Goal: Task Accomplishment & Management: Complete application form

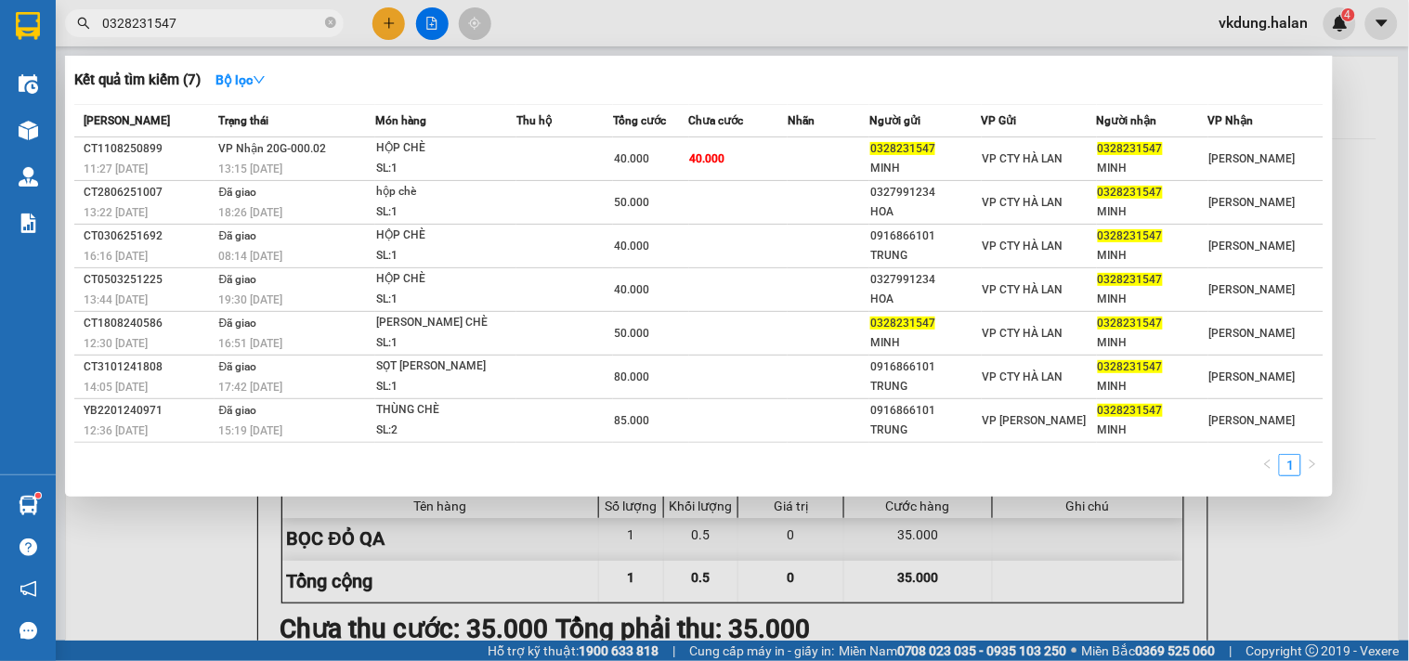
type input "0328231547"
click at [382, 17] on div at bounding box center [704, 330] width 1409 height 661
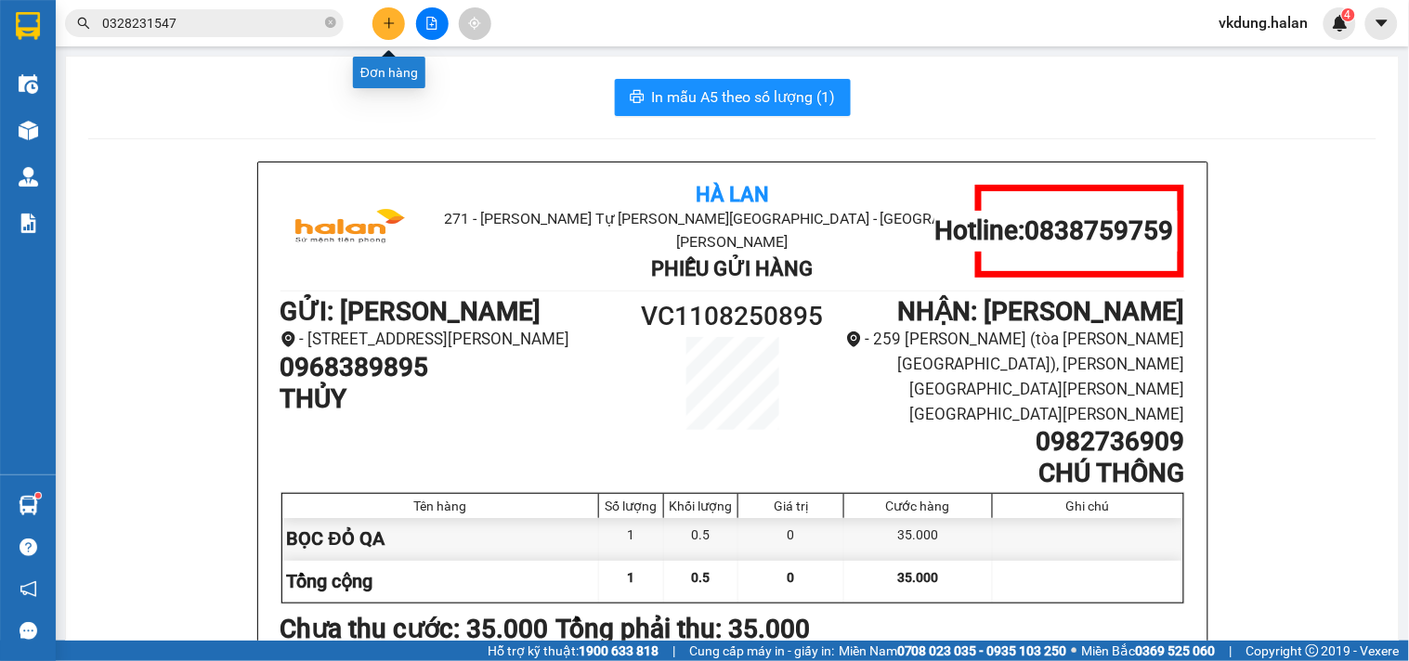
click at [383, 20] on icon "plus" at bounding box center [389, 23] width 13 height 13
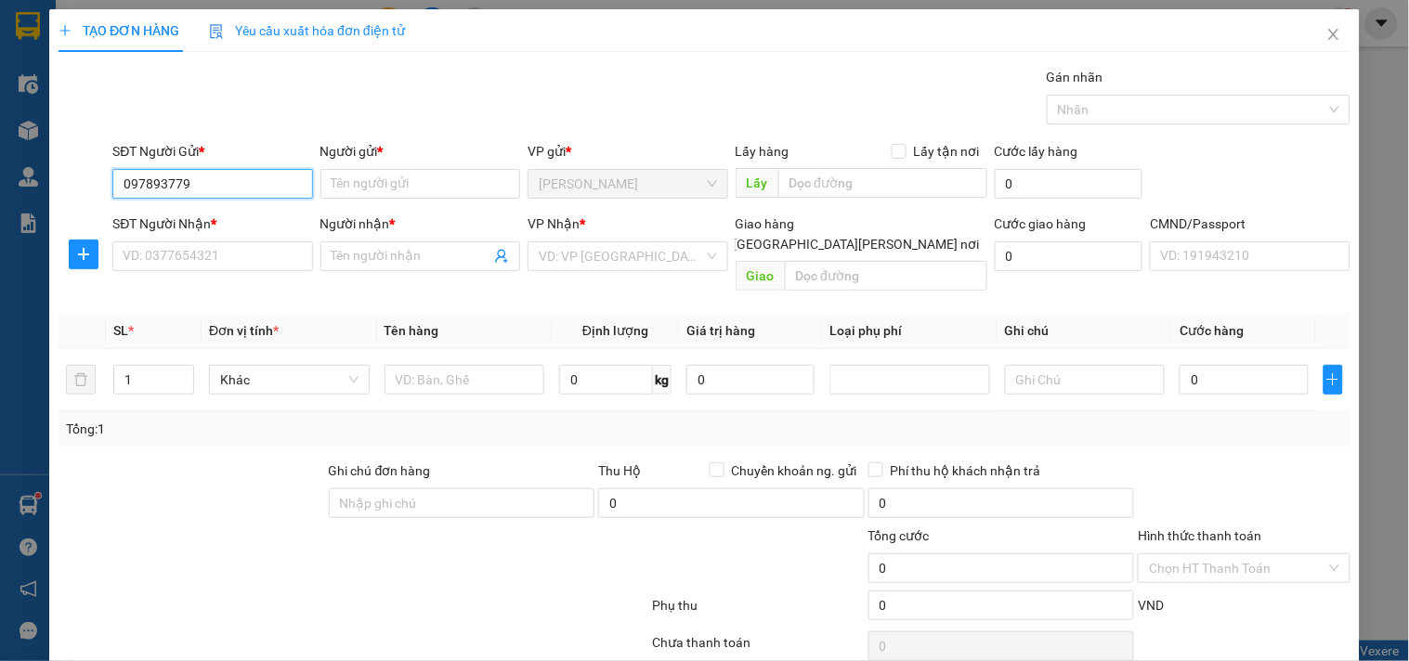
type input "0978937799"
click at [197, 218] on div "0978937799 - [PERSON_NAME]" at bounding box center [214, 221] width 183 height 20
type input "DINH"
type input "0978937799"
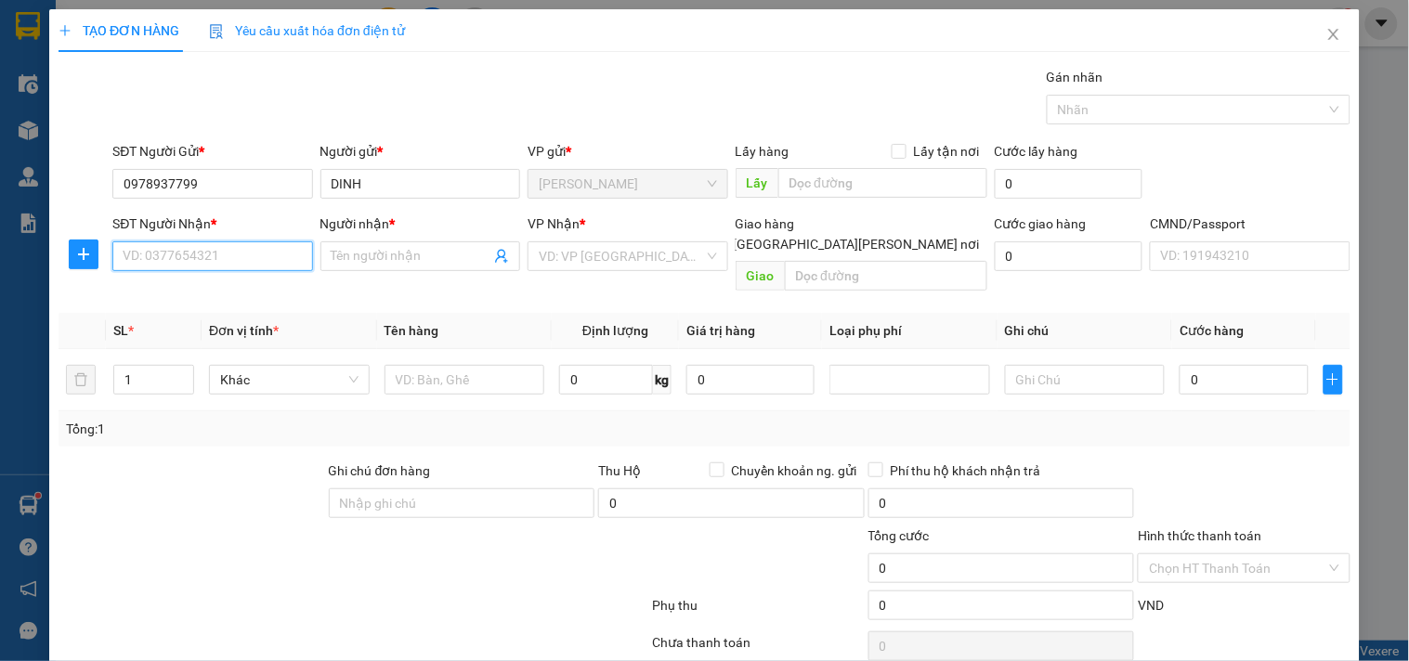
click at [230, 260] on input "SĐT Người Nhận *" at bounding box center [212, 256] width 200 height 30
click at [206, 294] on div "0989268488 - CẬU" at bounding box center [214, 293] width 183 height 20
type input "0989268488"
type input "CẬU"
type input "[PERSON_NAME] [PERSON_NAME] cấp [PERSON_NAME] BVĐK"
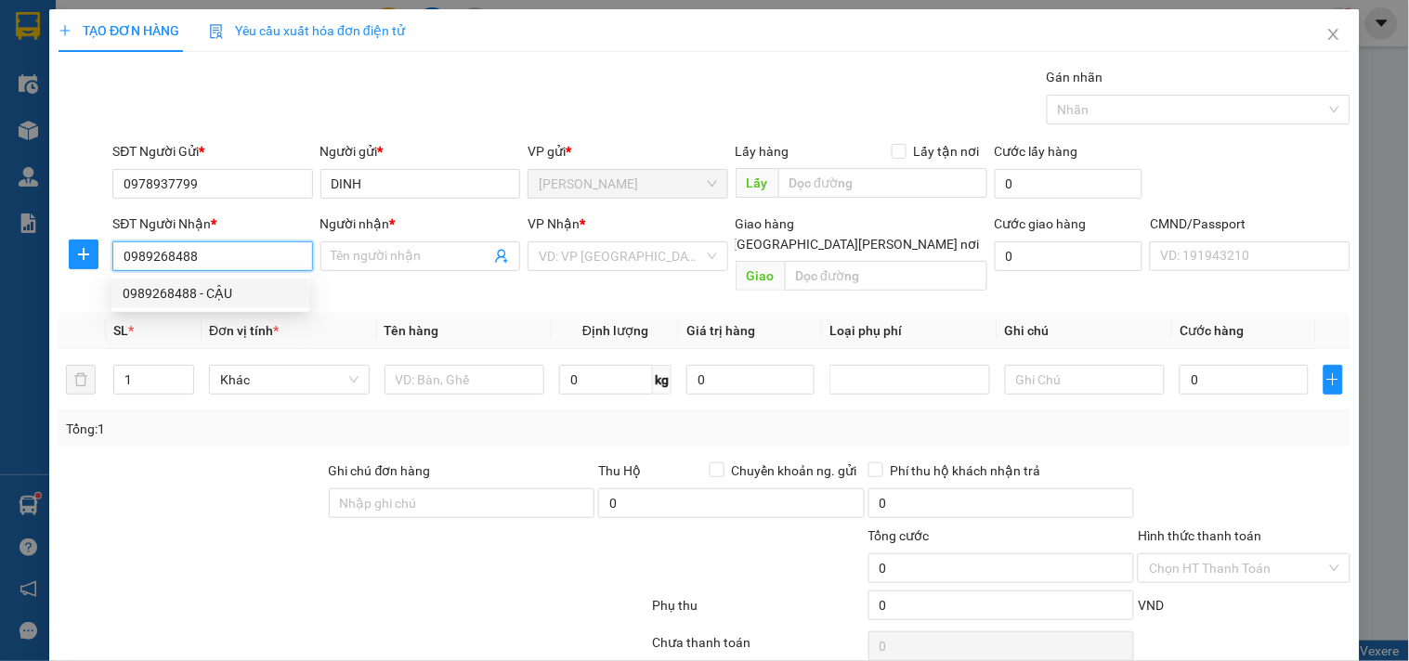
type input "40.000"
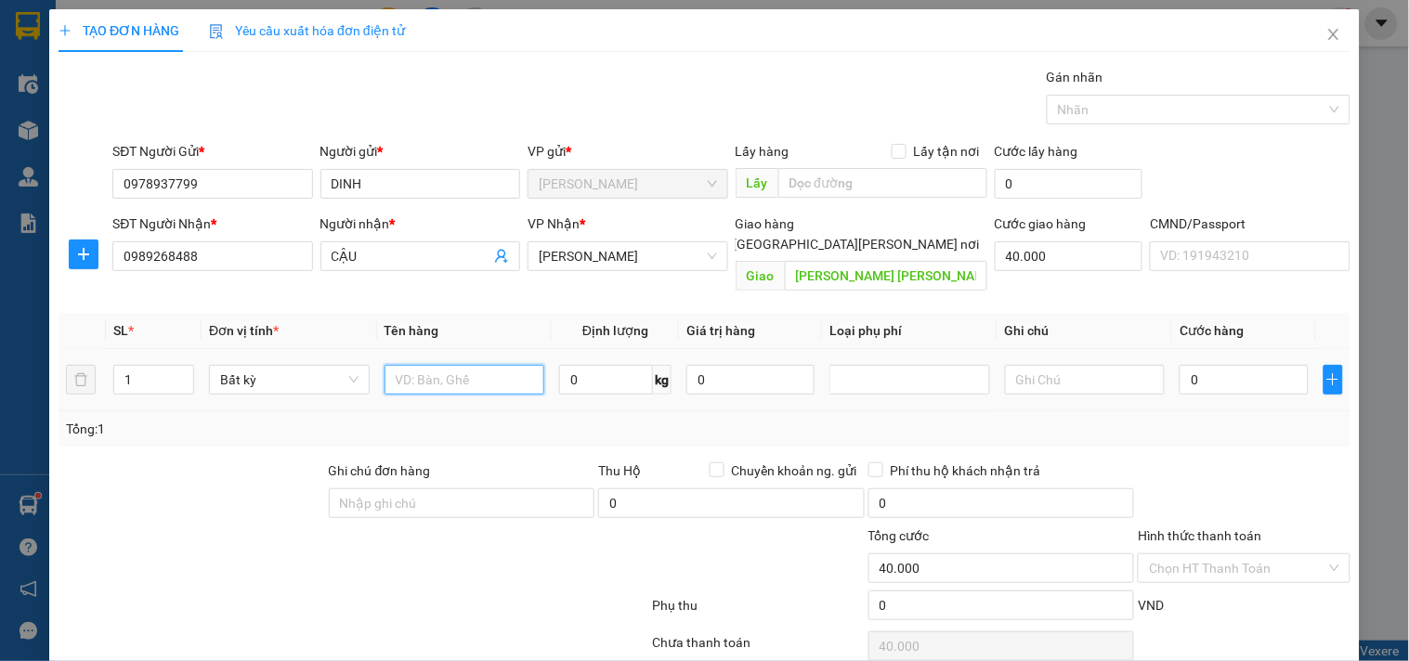
click at [450, 365] on input "text" at bounding box center [464, 380] width 161 height 30
type input "HỘP ĐỒ Y TẾ"
click at [594, 365] on input "0" at bounding box center [606, 380] width 94 height 30
type input "4"
type input "40.000"
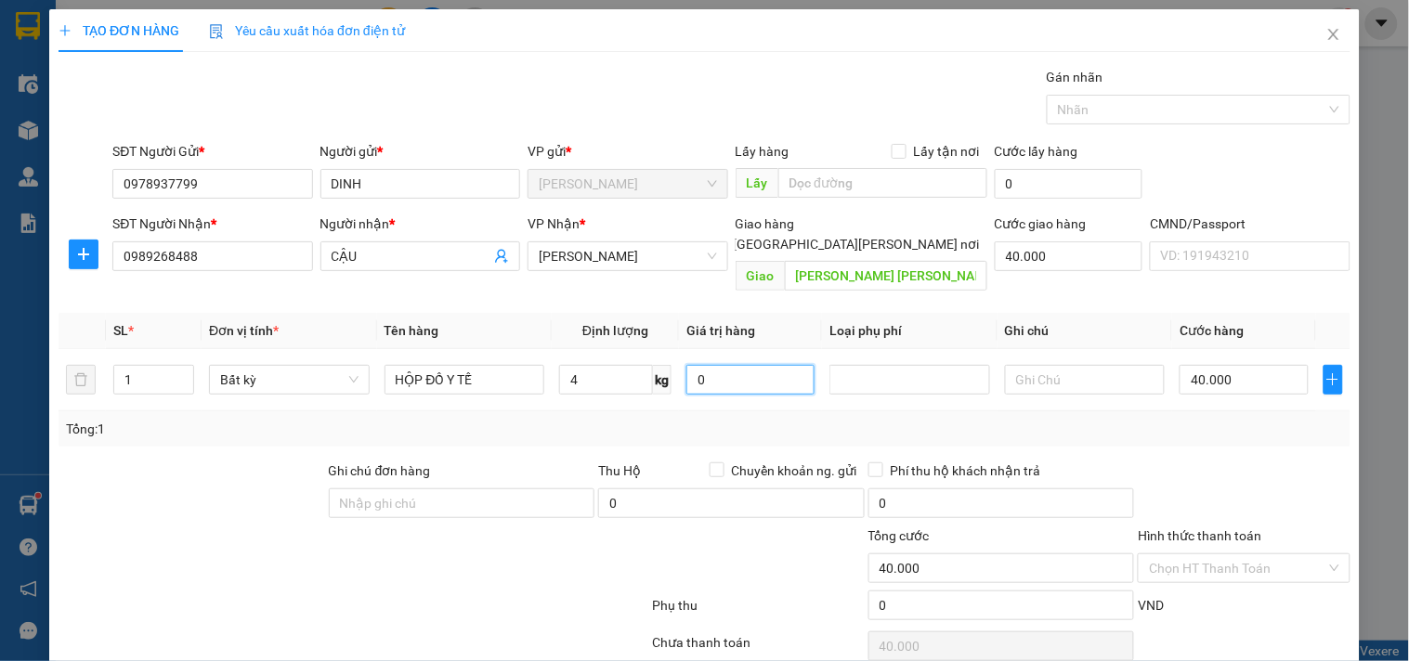
type input "80.000"
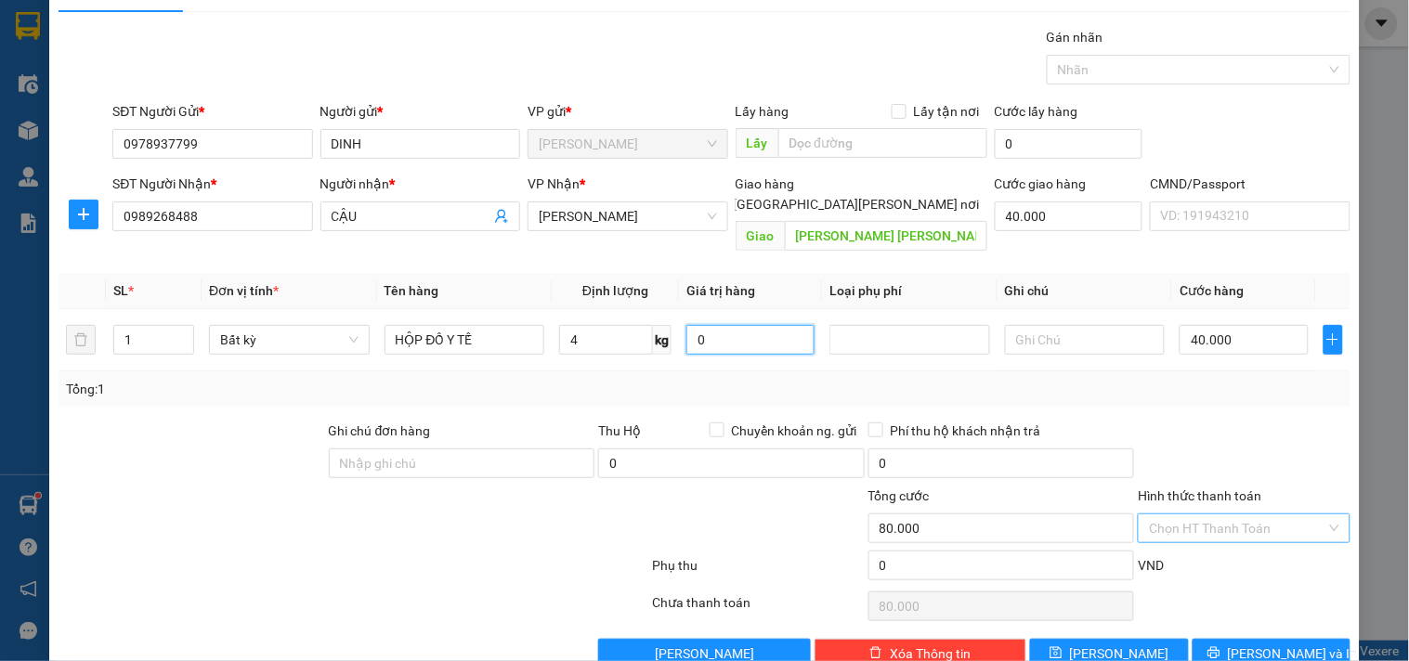
scroll to position [62, 0]
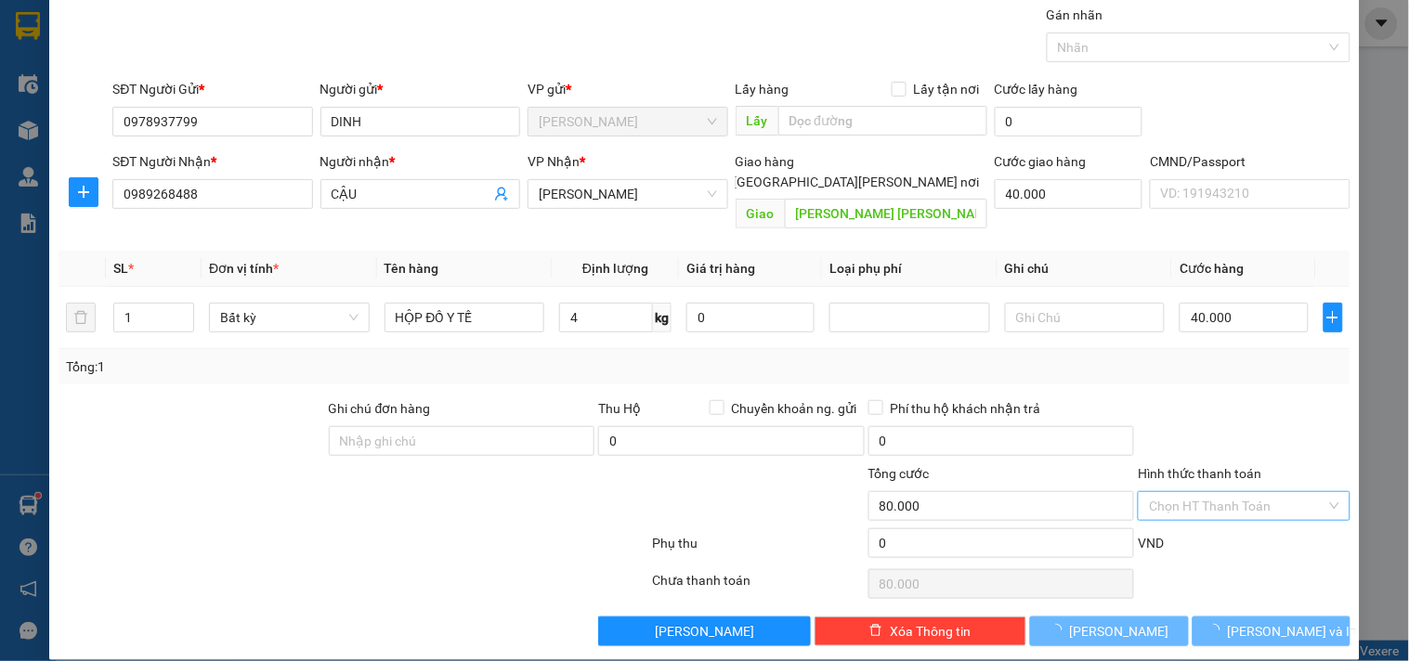
click at [1215, 492] on input "Hình thức thanh toán" at bounding box center [1237, 506] width 176 height 28
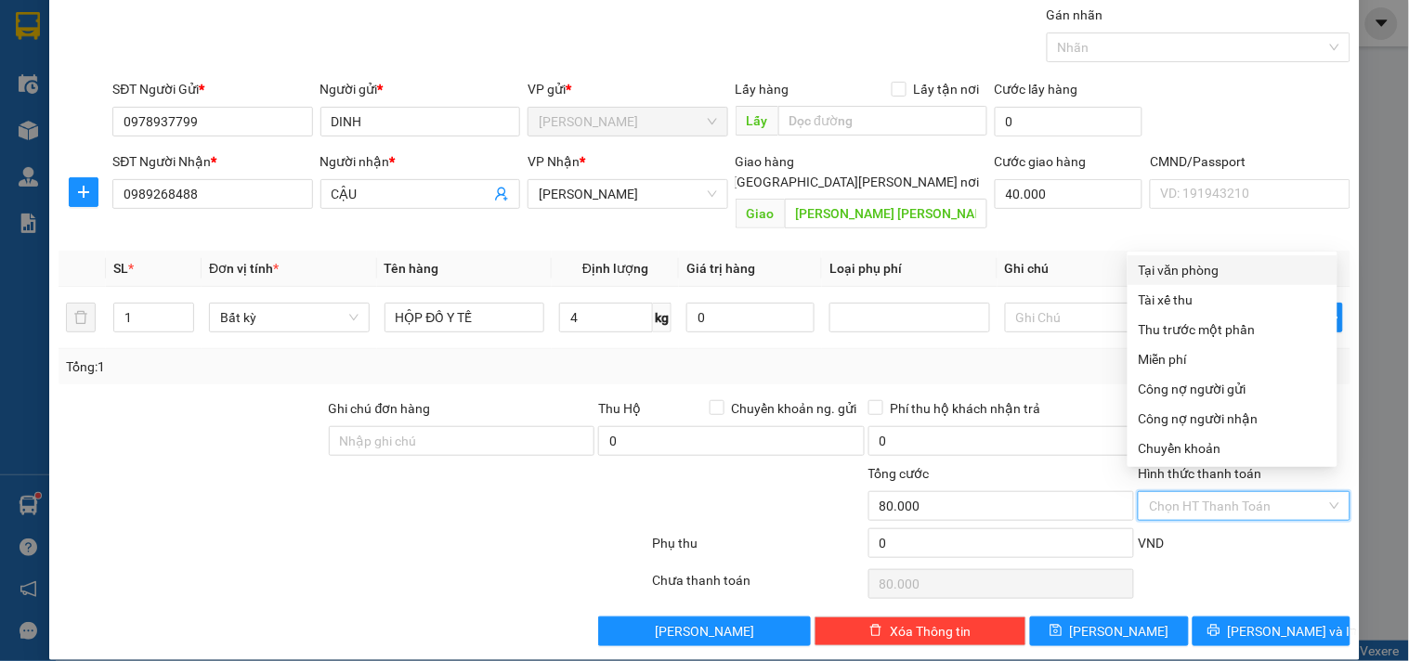
click at [1198, 262] on div "Tại văn phòng" at bounding box center [1233, 270] width 188 height 20
type input "0"
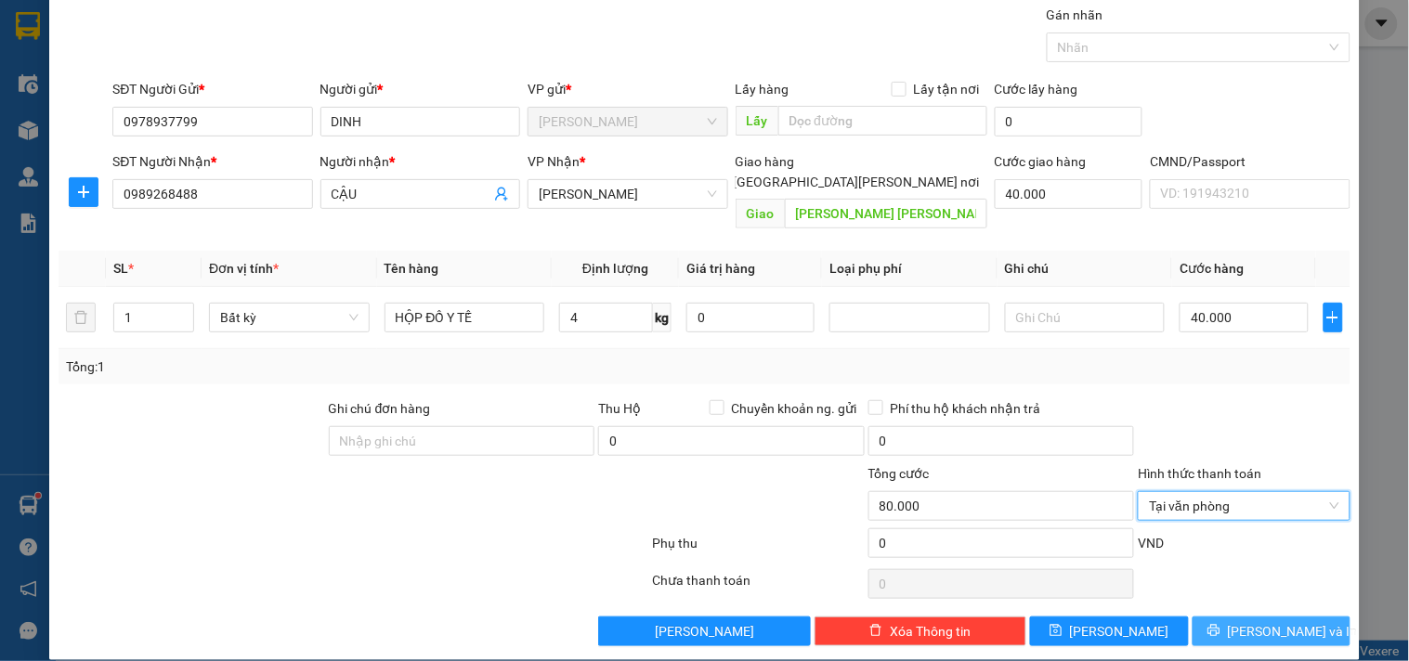
click at [1275, 621] on span "[PERSON_NAME] và In" at bounding box center [1293, 631] width 130 height 20
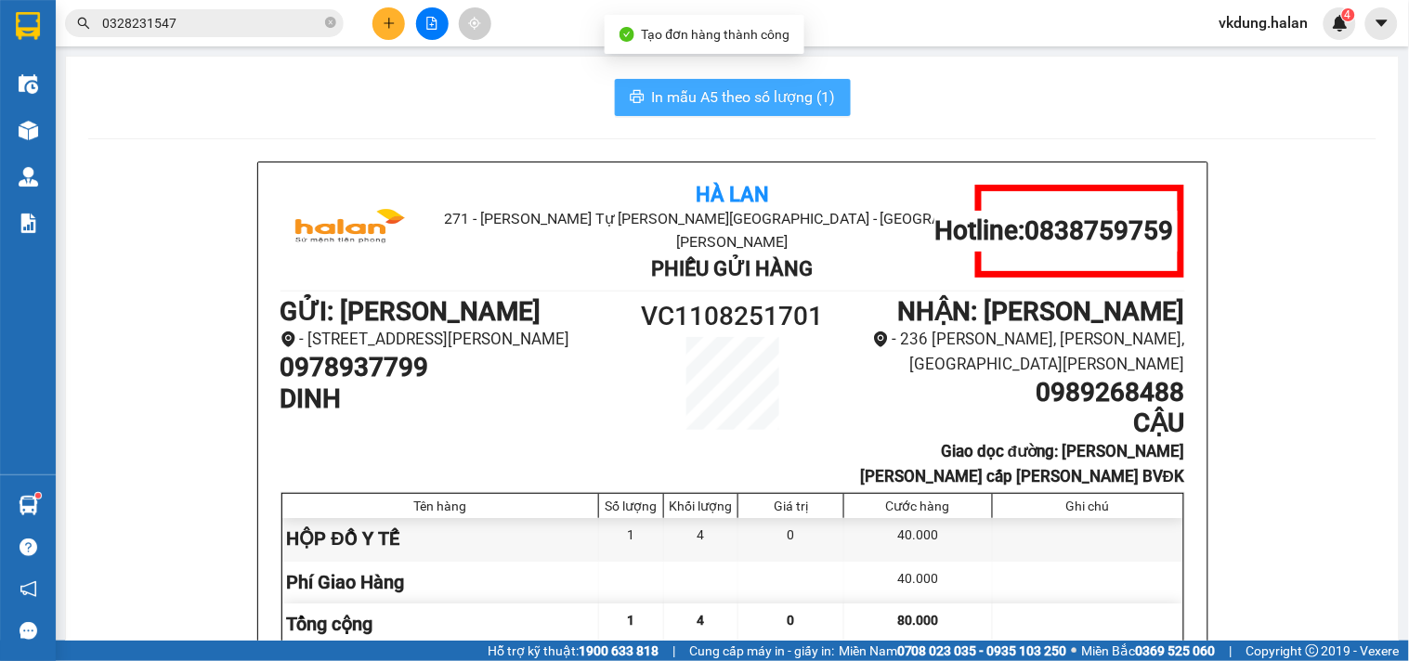
click at [726, 98] on span "In mẫu A5 theo số lượng (1)" at bounding box center [744, 96] width 184 height 23
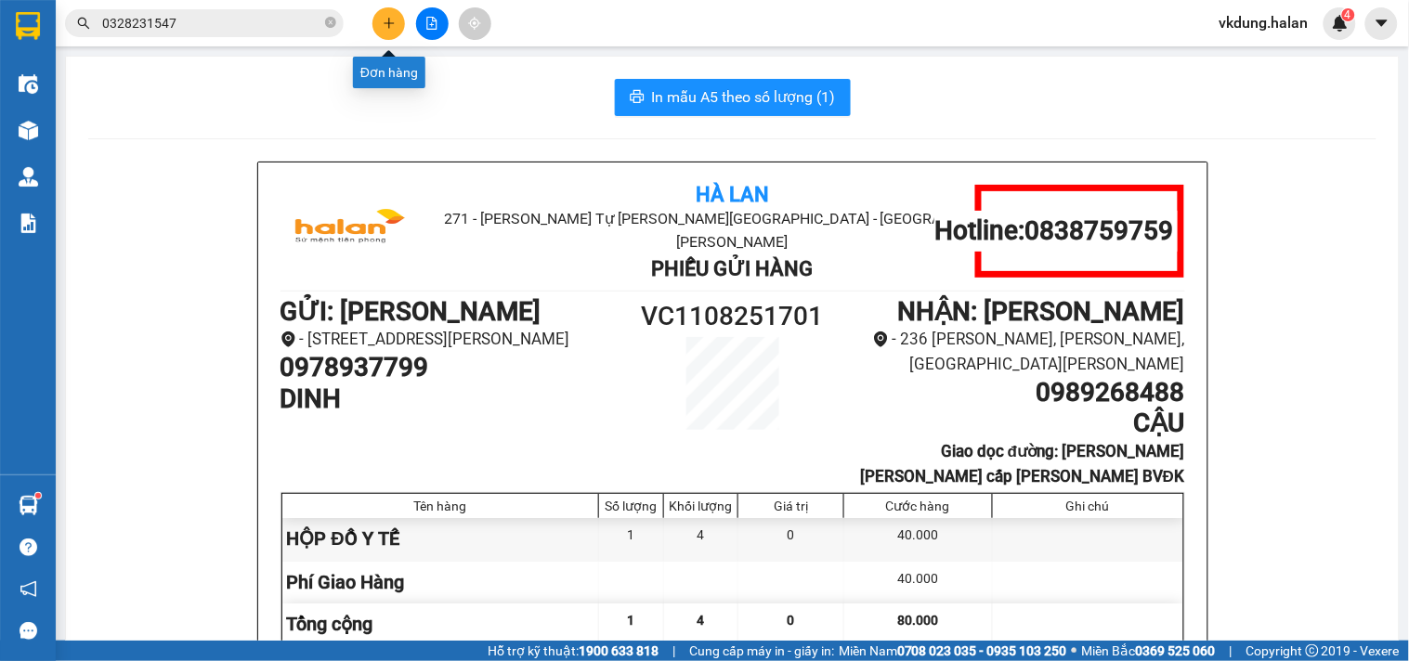
click at [390, 20] on icon "plus" at bounding box center [389, 23] width 13 height 13
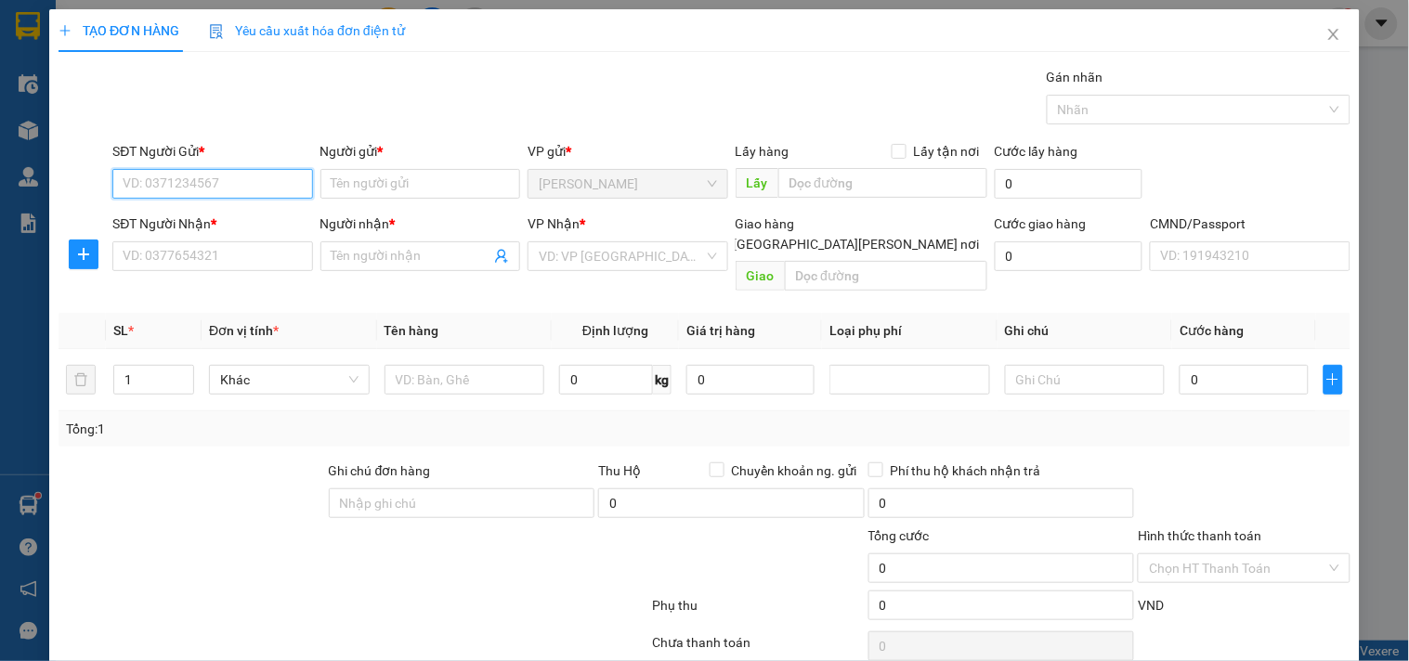
click at [226, 176] on input "SĐT Người Gửi *" at bounding box center [212, 184] width 200 height 30
type input "0849951992"
click at [197, 223] on div "0849951992 - NINH" at bounding box center [211, 221] width 176 height 20
type input "NINH"
type input "0849951992"
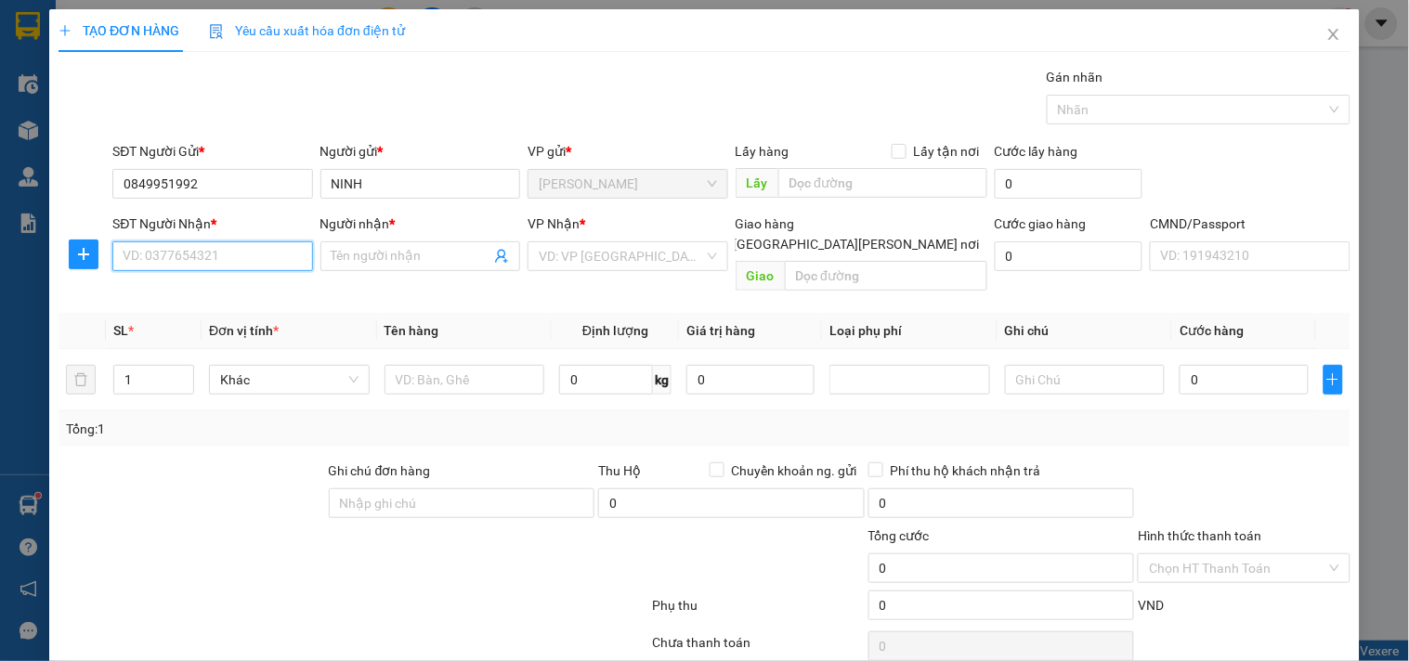
click at [189, 267] on input "SĐT Người Nhận *" at bounding box center [212, 256] width 200 height 30
click at [196, 288] on div "0912244922 - NGÂN" at bounding box center [211, 293] width 176 height 20
type input "0912244922"
type input "NGÂN"
checkbox input "true"
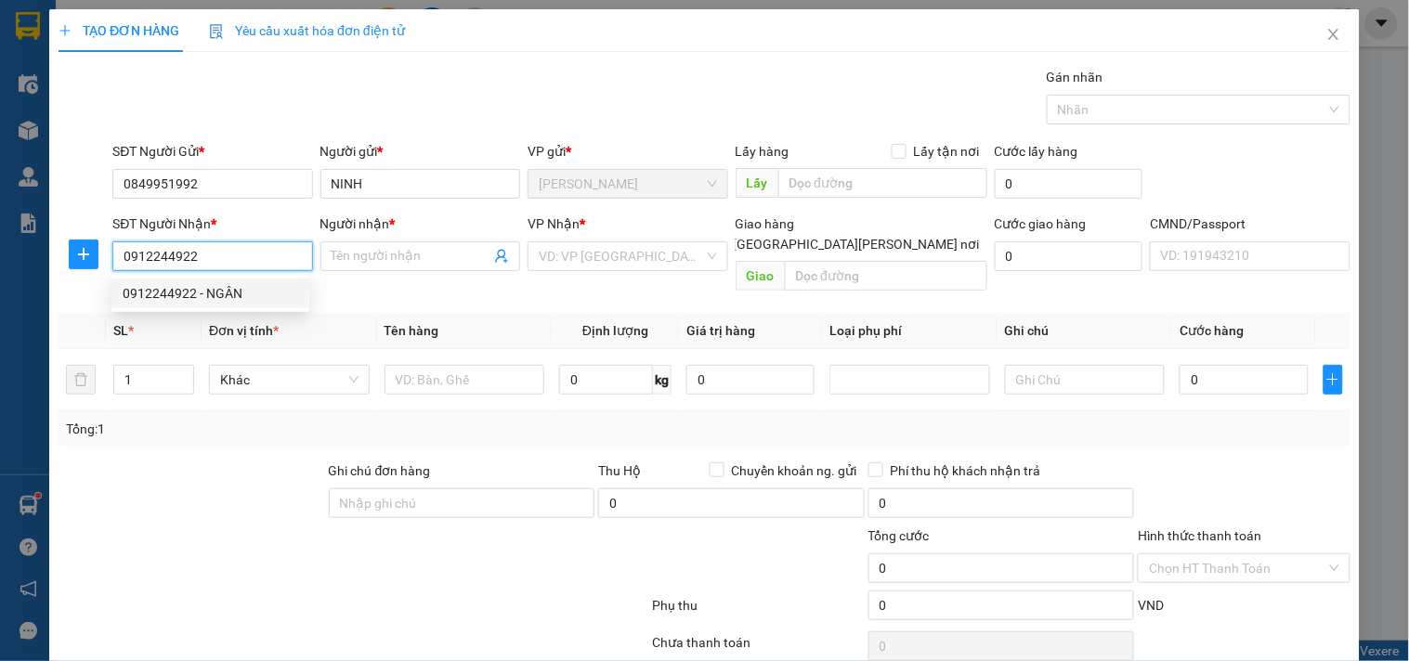
type input "ngo 230 đg [PERSON_NAME]"
type input "25.000"
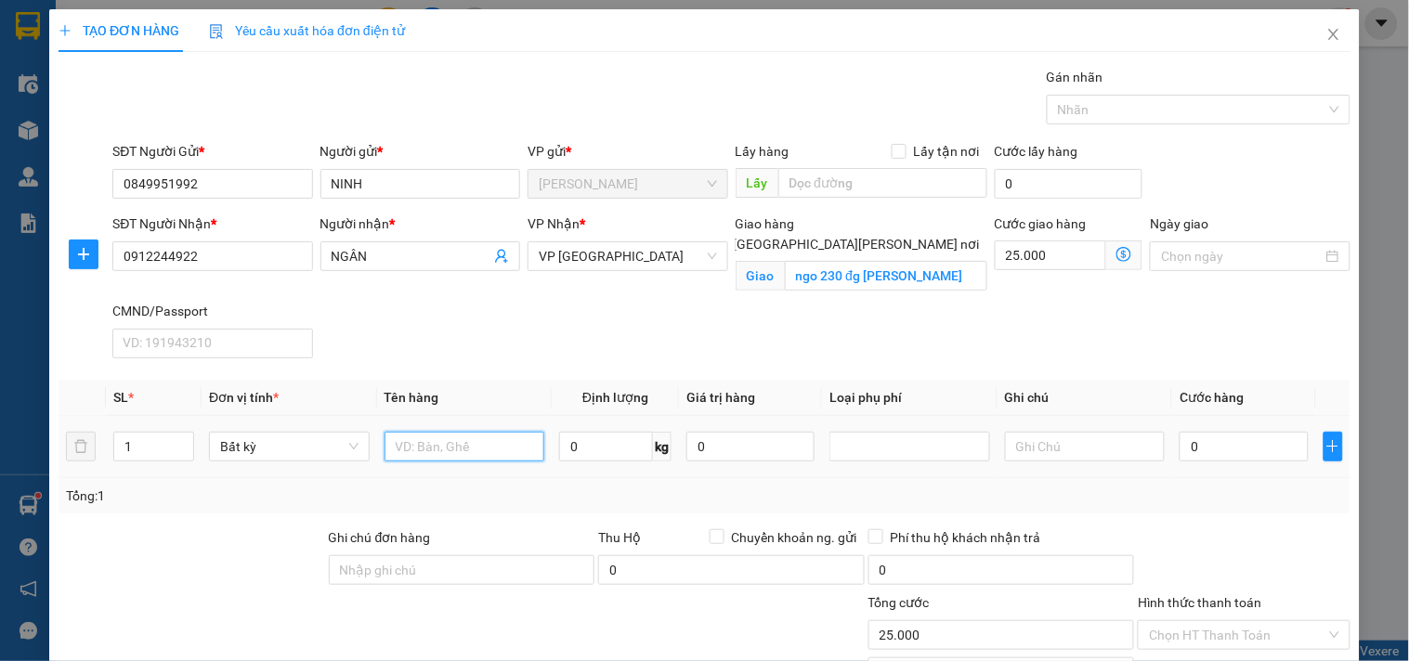
click at [455, 449] on input "text" at bounding box center [464, 447] width 161 height 30
type input "HỘP THUỐC"
click at [596, 449] on input "0" at bounding box center [606, 447] width 94 height 30
type input "9"
type input "40.000"
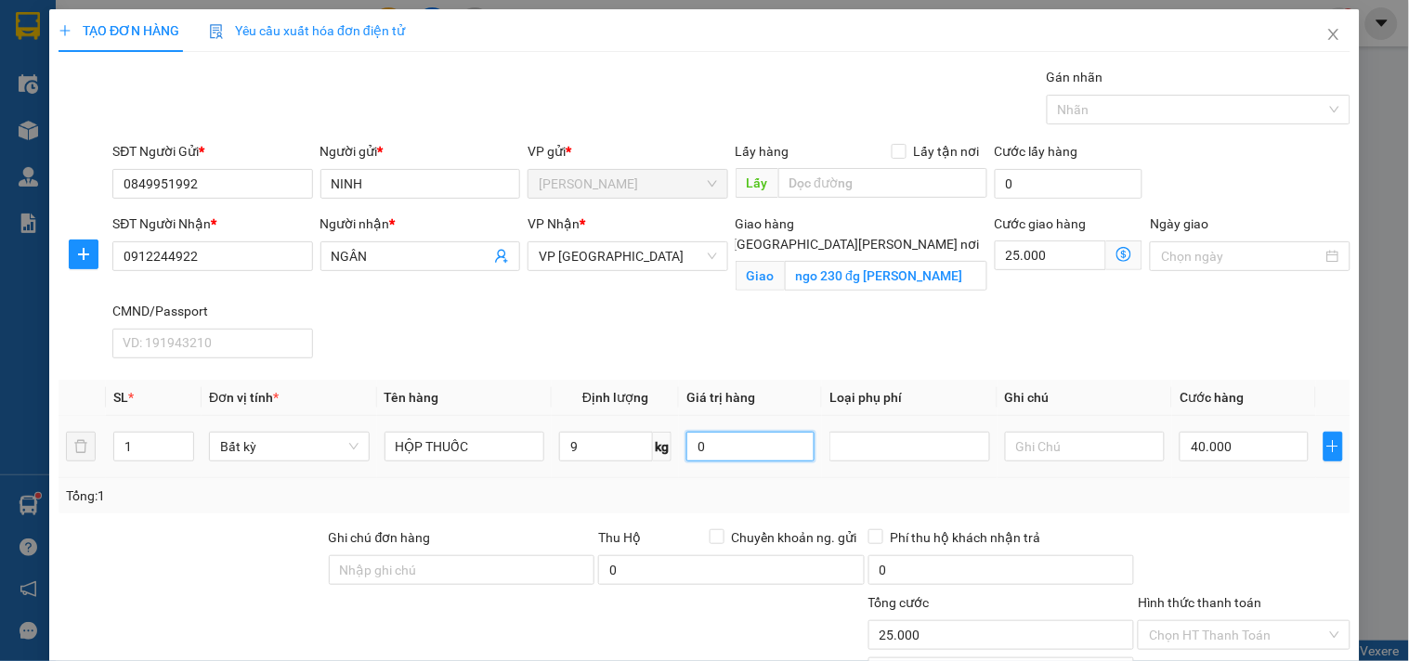
type input "65.000"
click at [1015, 255] on input "25.000" at bounding box center [1051, 256] width 112 height 30
type input "40.003"
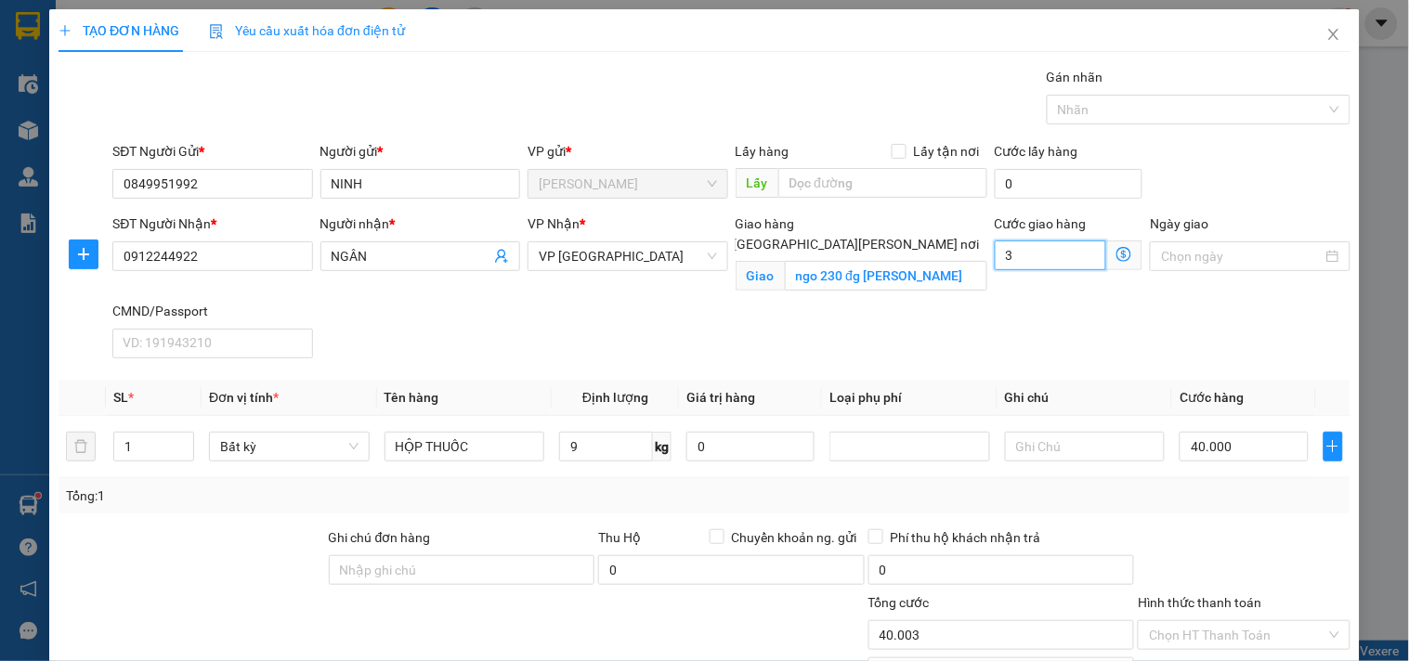
type input "30"
type input "40.030"
type input "30"
type input "70.000"
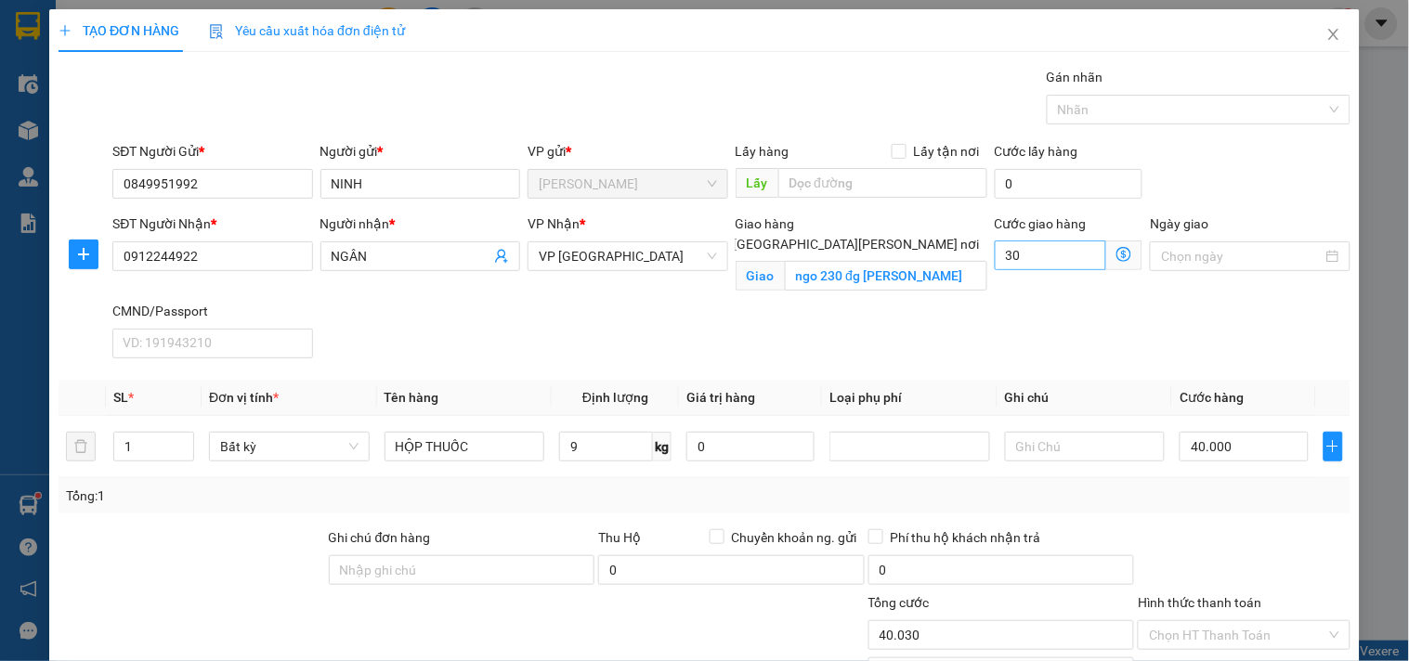
type input "70.000"
type input "30.000"
click at [1215, 621] on input "Hình thức thanh toán" at bounding box center [1237, 635] width 176 height 28
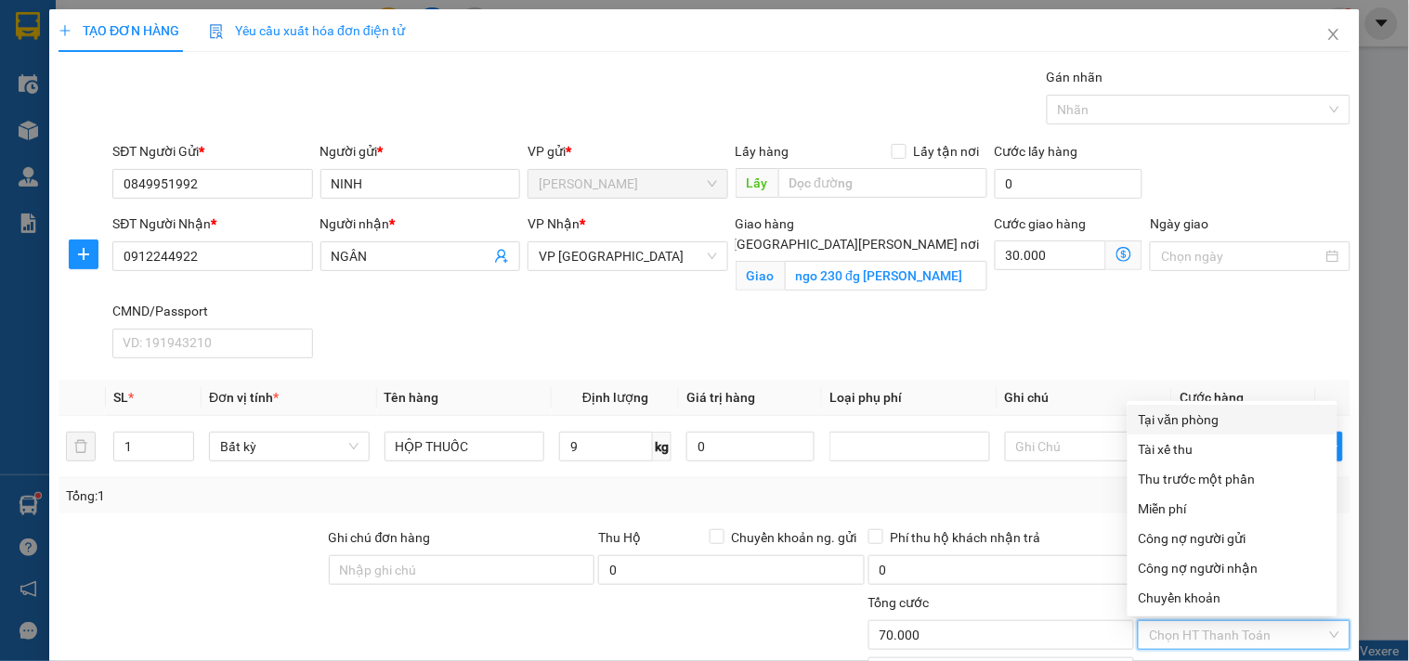
click at [1204, 410] on div "Tại văn phòng" at bounding box center [1233, 420] width 188 height 20
type input "0"
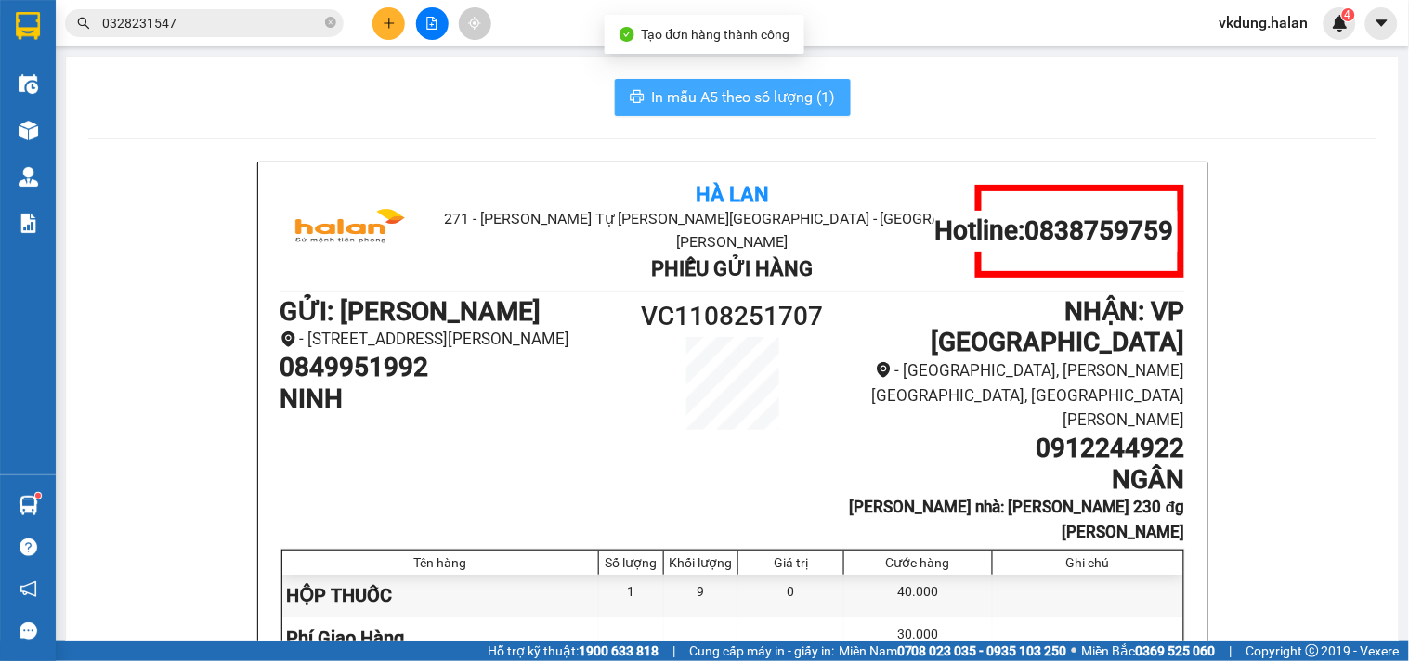
click at [758, 84] on button "In mẫu A5 theo số lượng (1)" at bounding box center [733, 97] width 236 height 37
click at [757, 84] on button "In mẫu A5 theo số lượng (1)" at bounding box center [733, 97] width 236 height 37
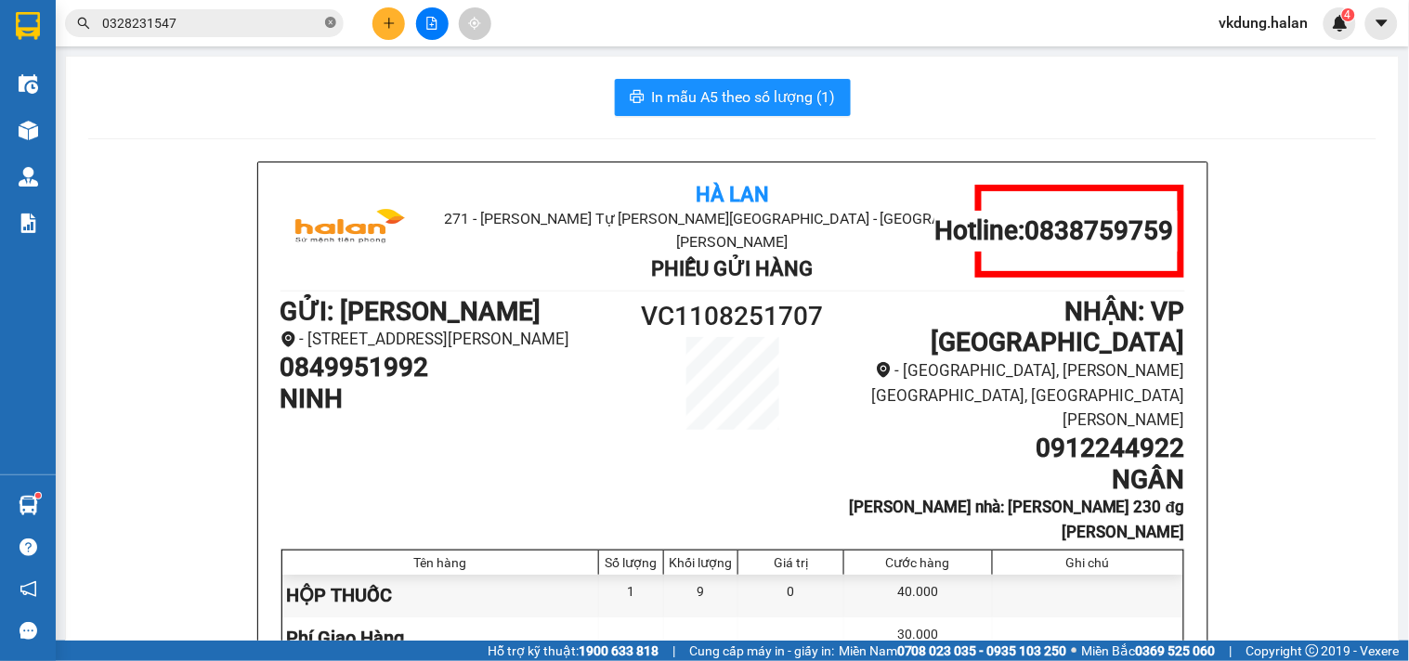
click at [330, 24] on icon "close-circle" at bounding box center [330, 22] width 11 height 11
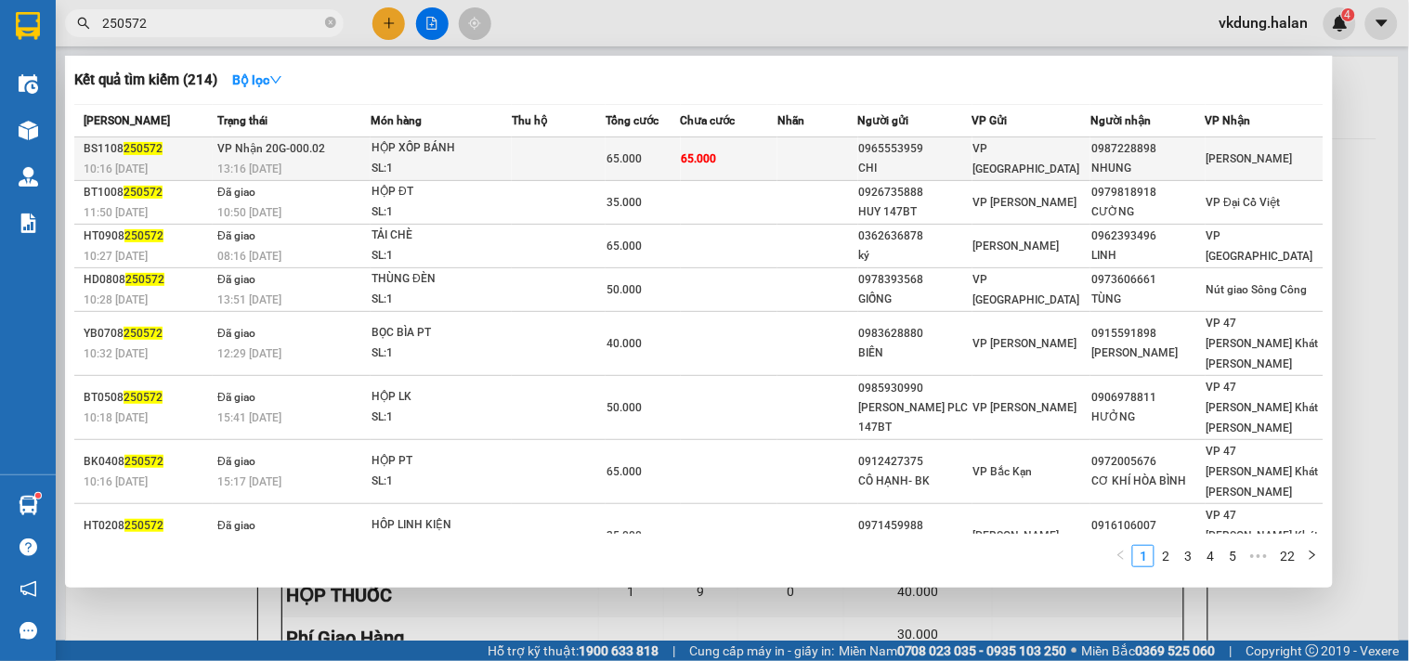
type input "250572"
click at [525, 154] on td at bounding box center [559, 159] width 94 height 44
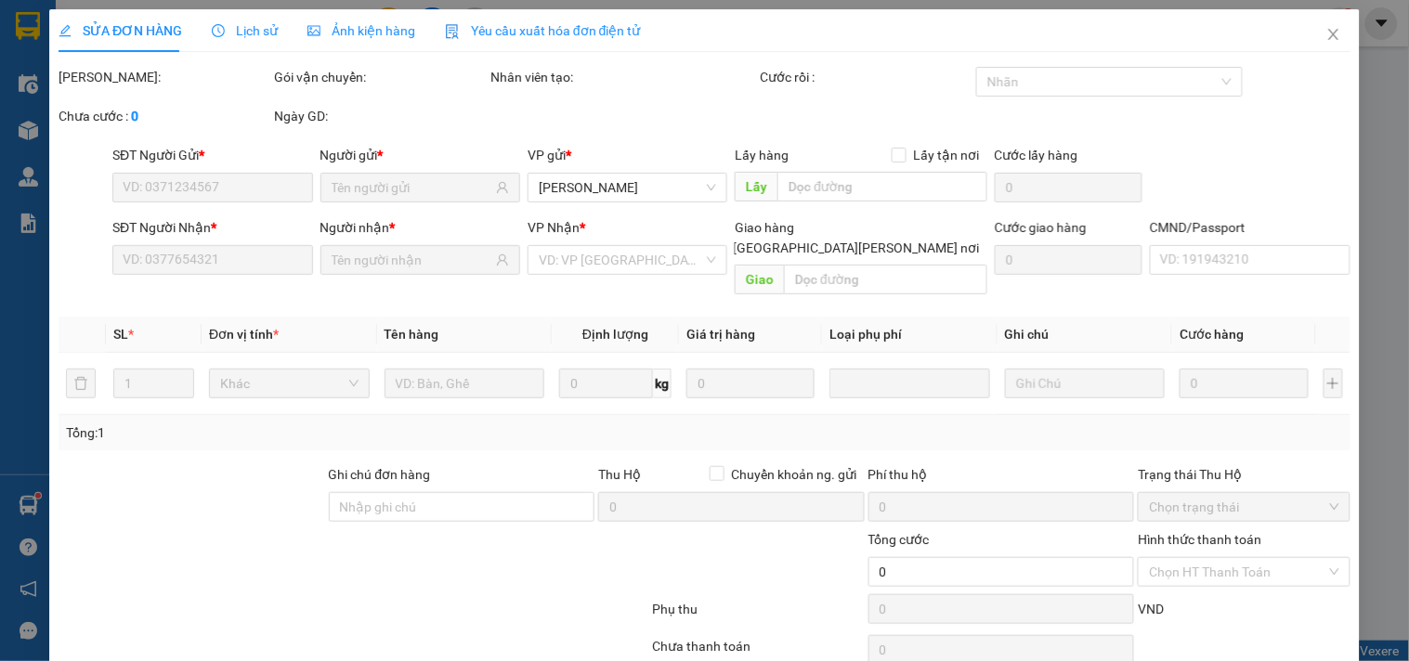
type input "0965553959"
type input "CHI"
type input "0987228898"
type input "NHUNG"
type input "65.000"
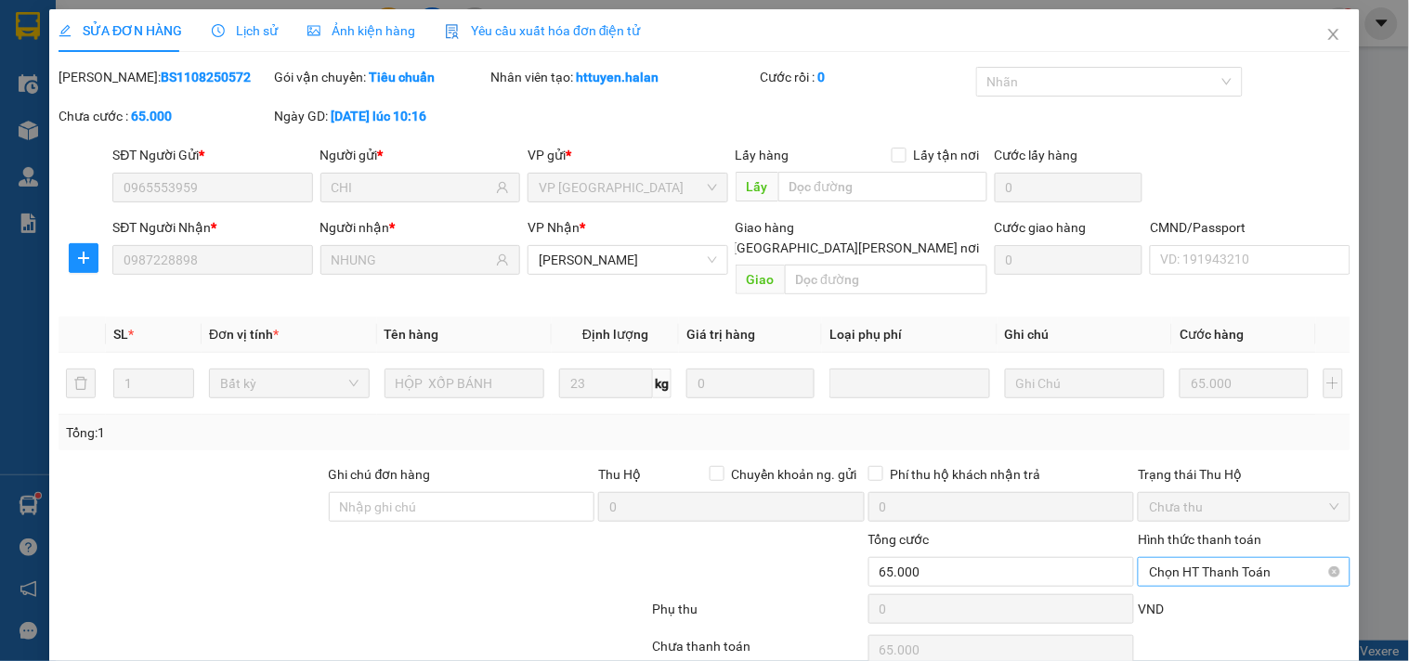
click at [1210, 558] on span "Chọn HT Thanh Toán" at bounding box center [1243, 572] width 189 height 28
click at [1176, 579] on div "Tại văn phòng" at bounding box center [1233, 589] width 188 height 20
type input "0"
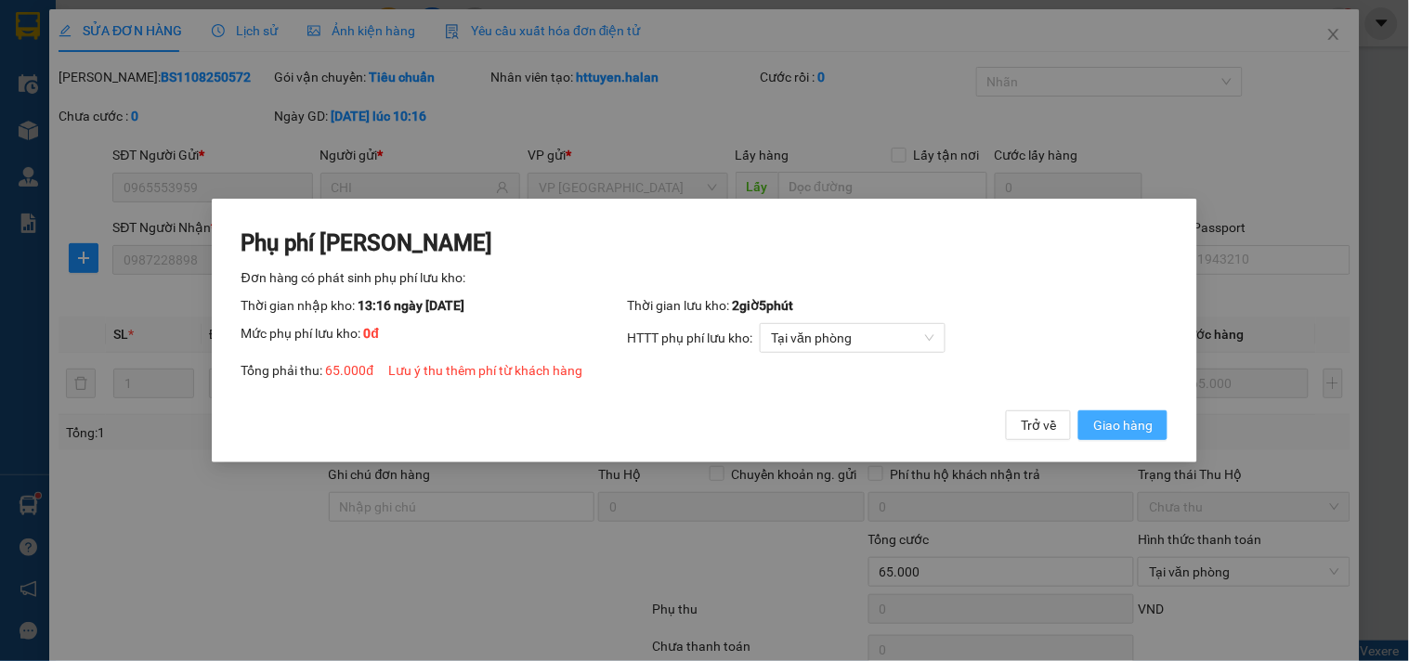
click at [1124, 424] on span "Giao hàng" at bounding box center [1122, 425] width 59 height 20
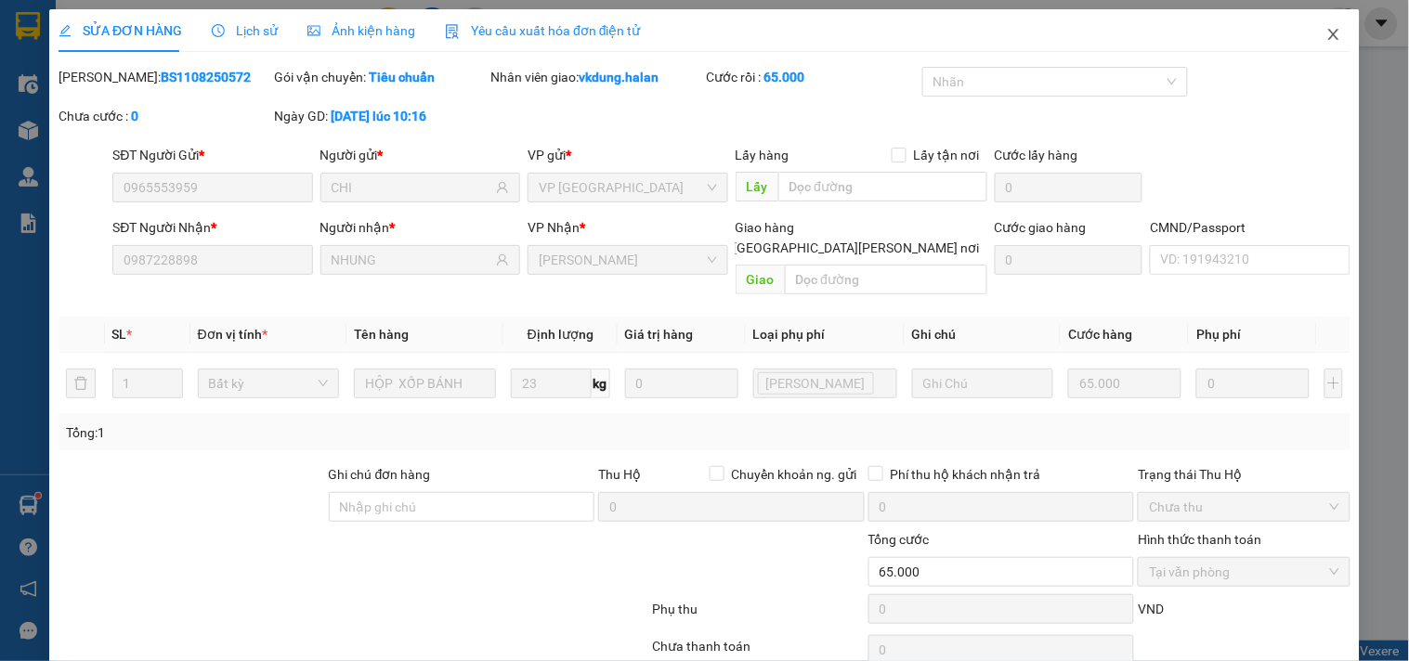
click at [1326, 32] on icon "close" at bounding box center [1333, 34] width 15 height 15
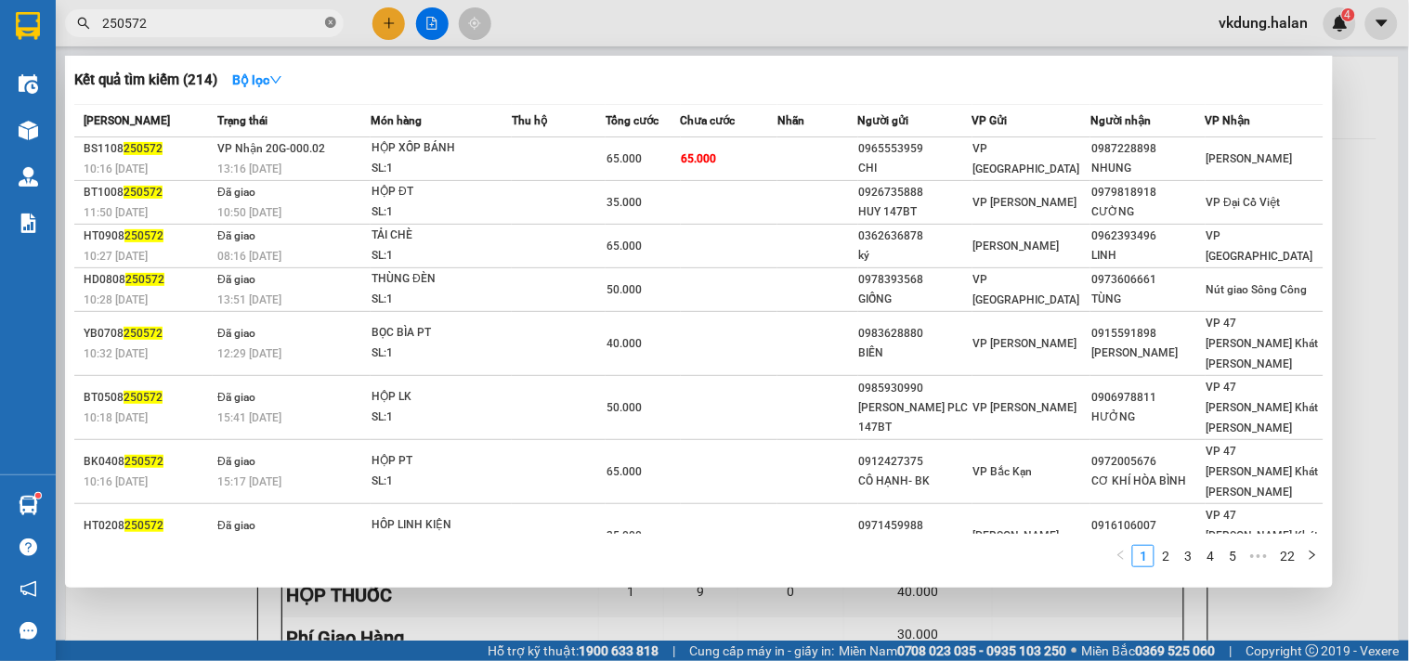
click at [327, 23] on icon "close-circle" at bounding box center [330, 22] width 11 height 11
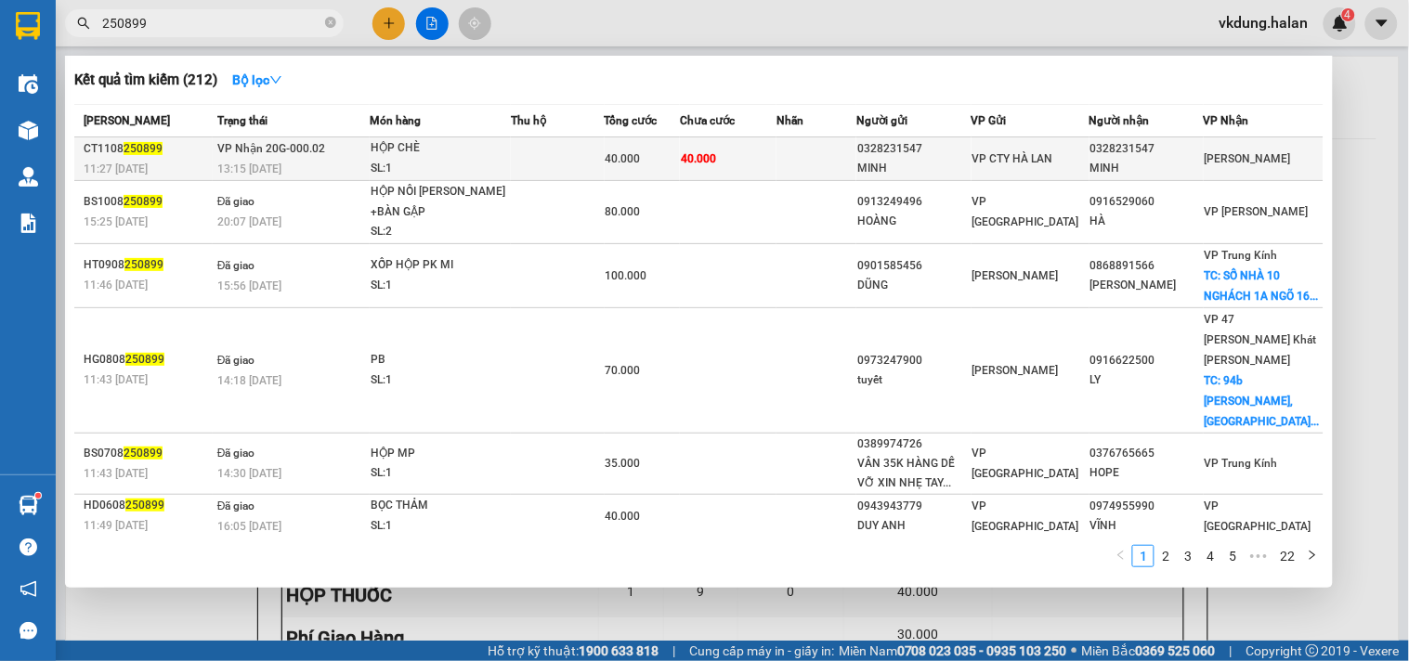
type input "250899"
click at [641, 153] on span "40.000" at bounding box center [622, 158] width 35 height 13
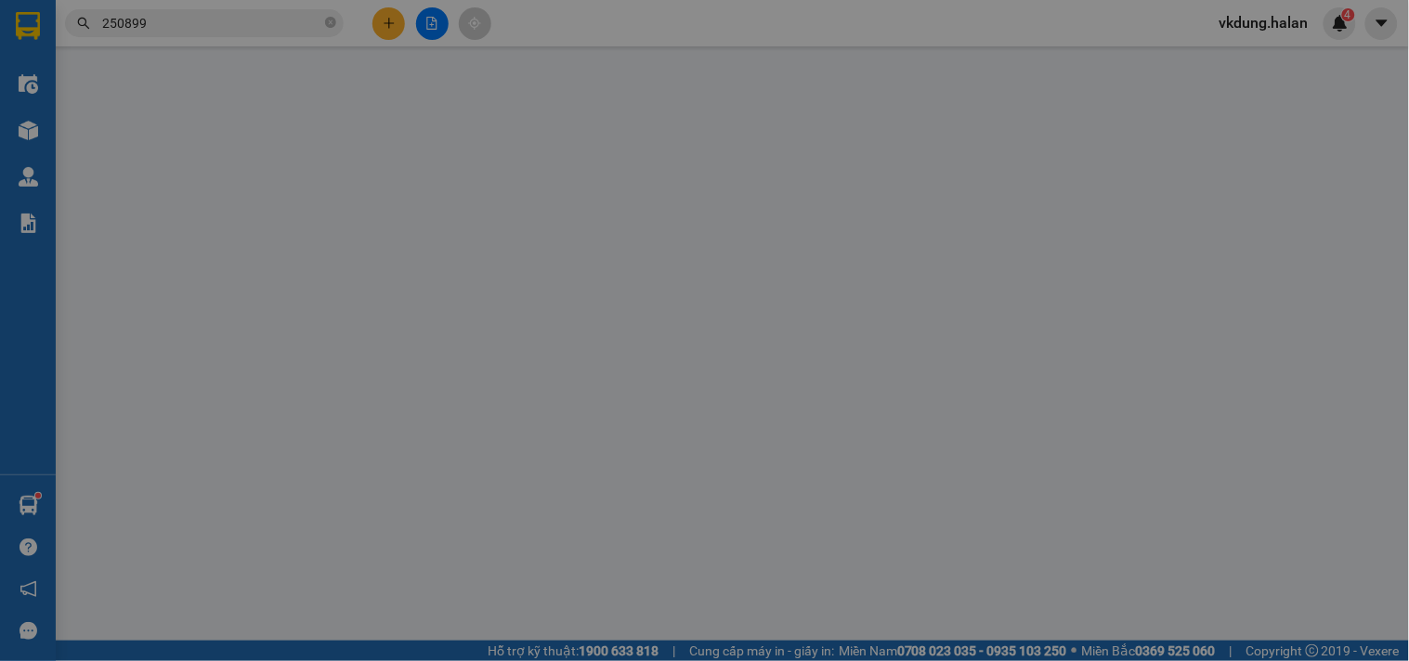
type input "0328231547"
type input "MINH"
type input "0328231547"
type input "MINH"
type input "40.000"
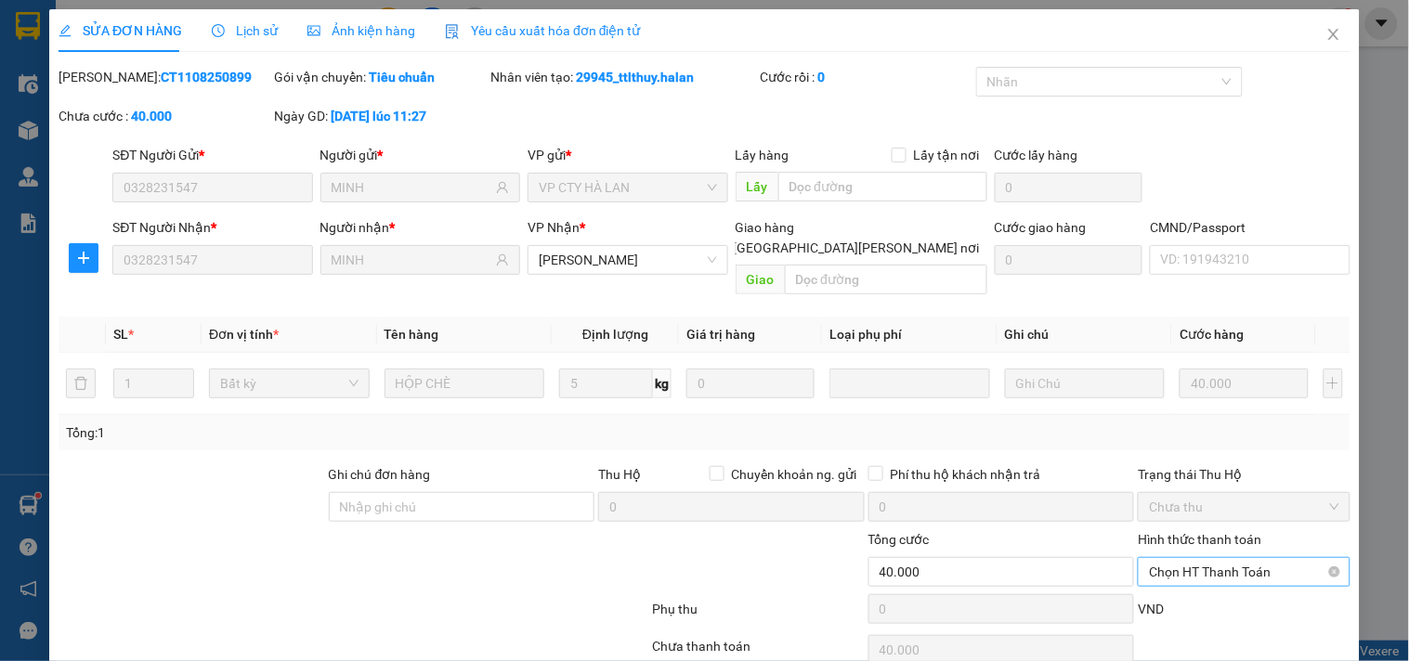
click at [1195, 558] on span "Chọn HT Thanh Toán" at bounding box center [1243, 572] width 189 height 28
click at [1182, 579] on div "Tại văn phòng" at bounding box center [1233, 589] width 188 height 20
type input "0"
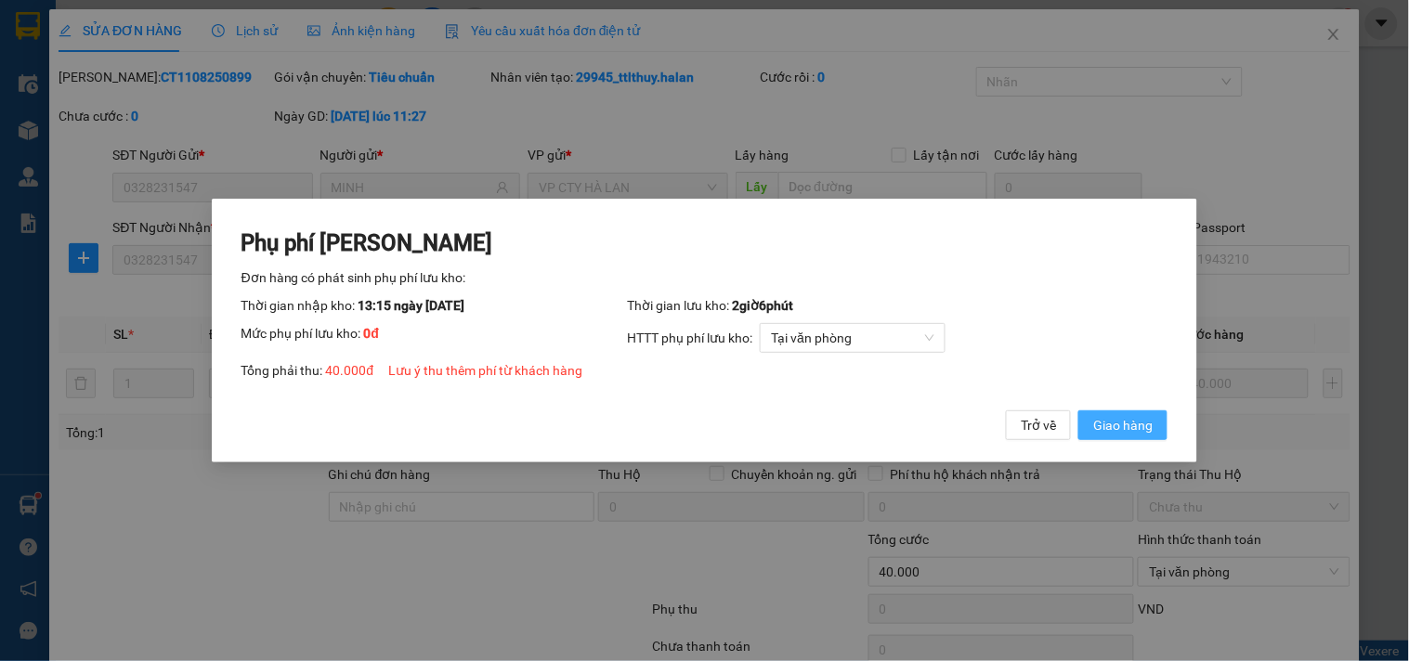
click at [1126, 423] on span "Giao hàng" at bounding box center [1122, 425] width 59 height 20
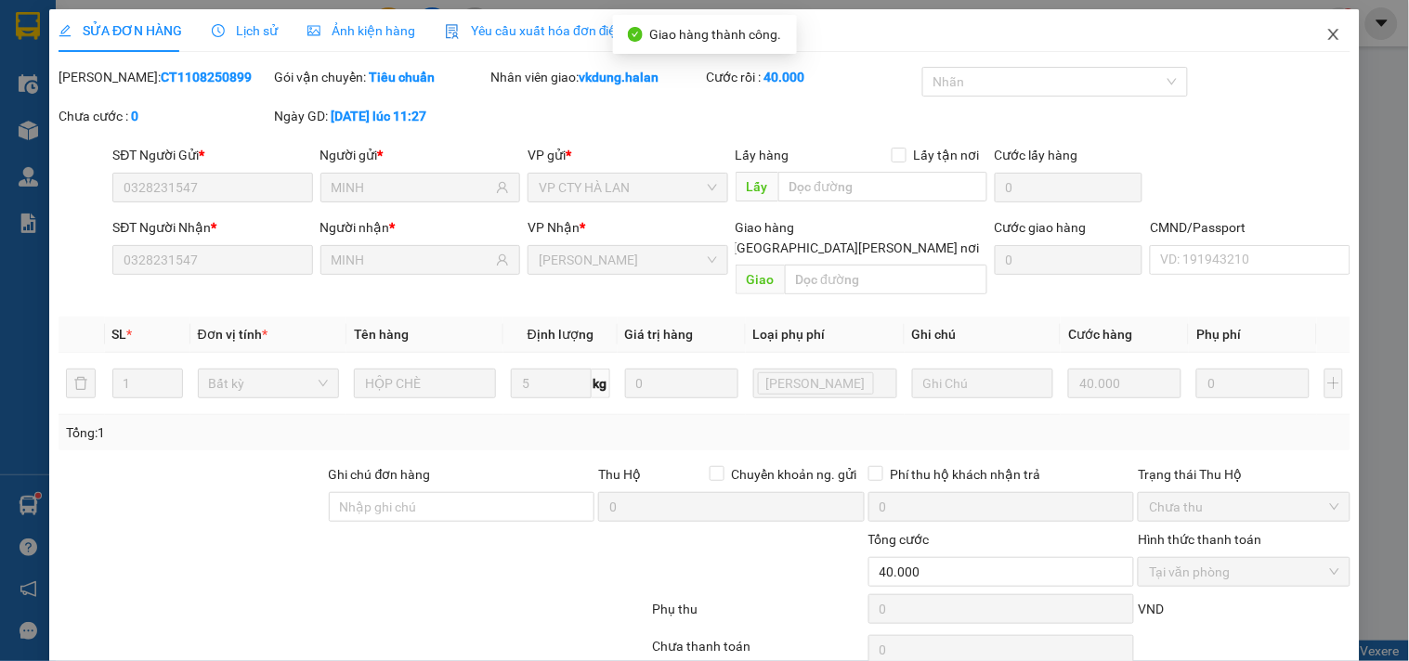
click at [1326, 33] on icon "close" at bounding box center [1333, 34] width 15 height 15
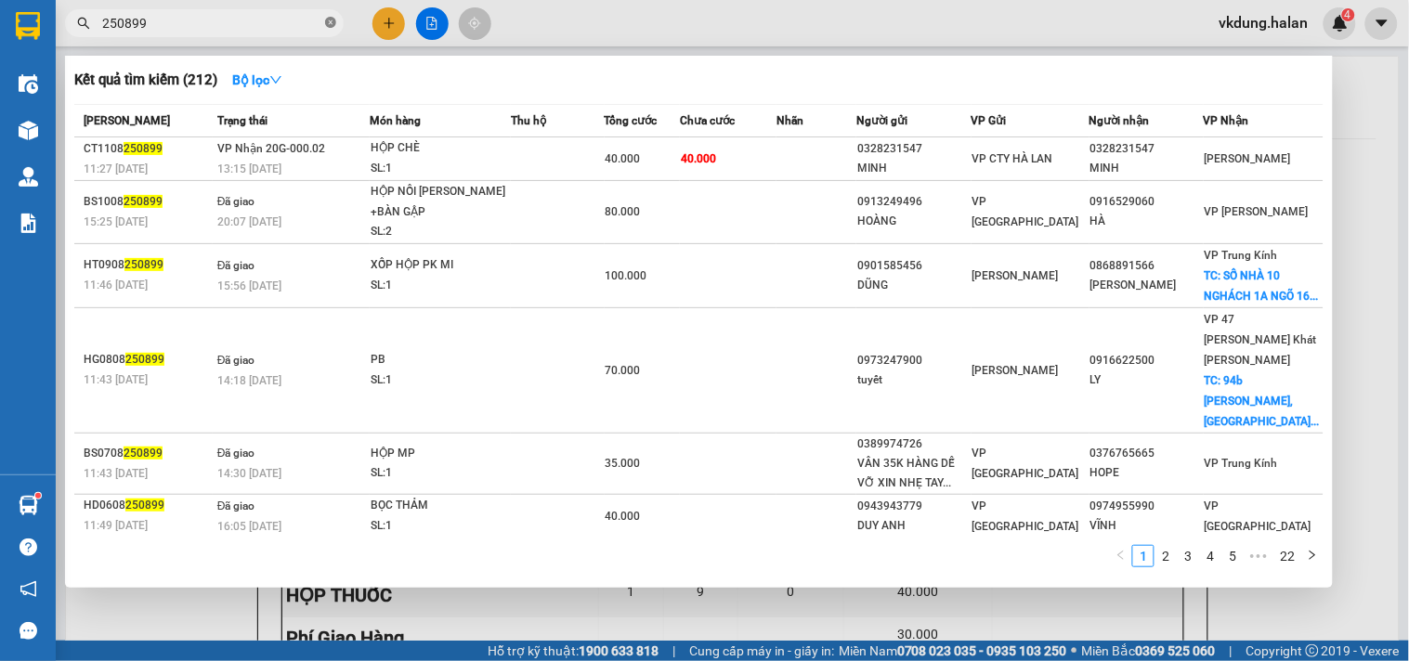
click at [329, 19] on icon "close-circle" at bounding box center [330, 22] width 11 height 11
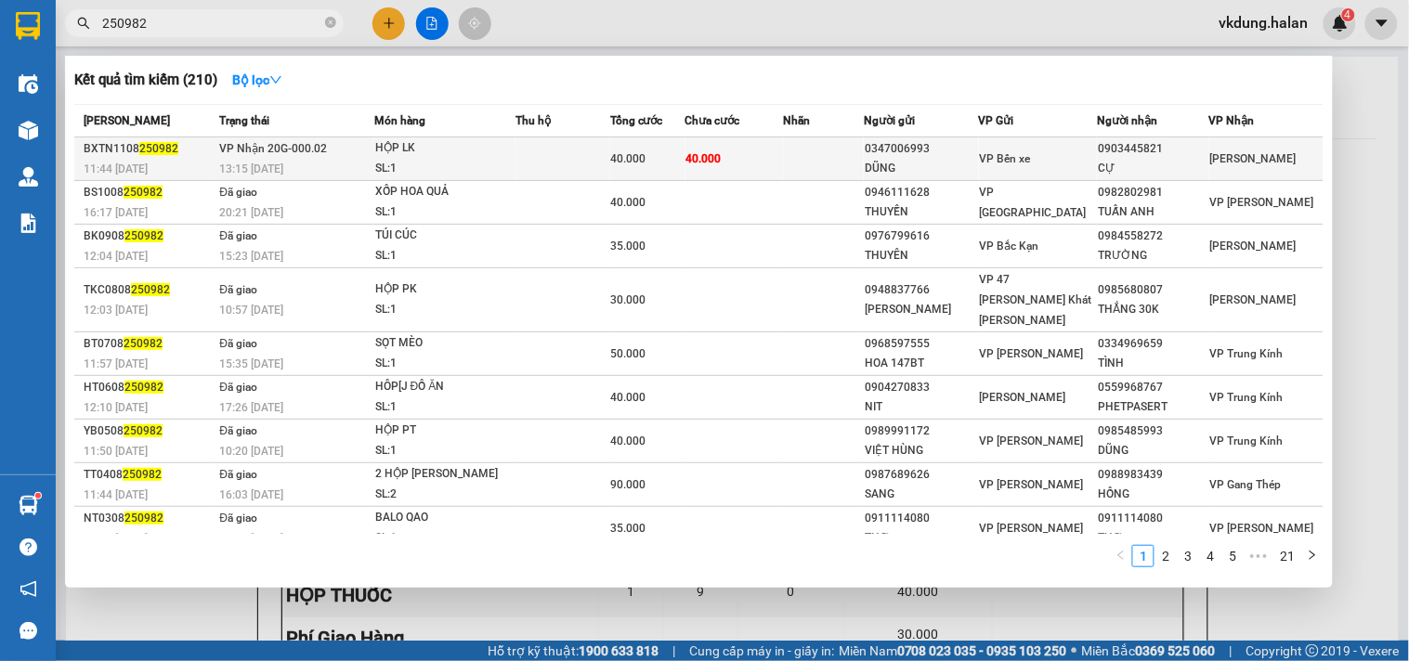
type input "250982"
click at [552, 154] on td at bounding box center [562, 159] width 95 height 44
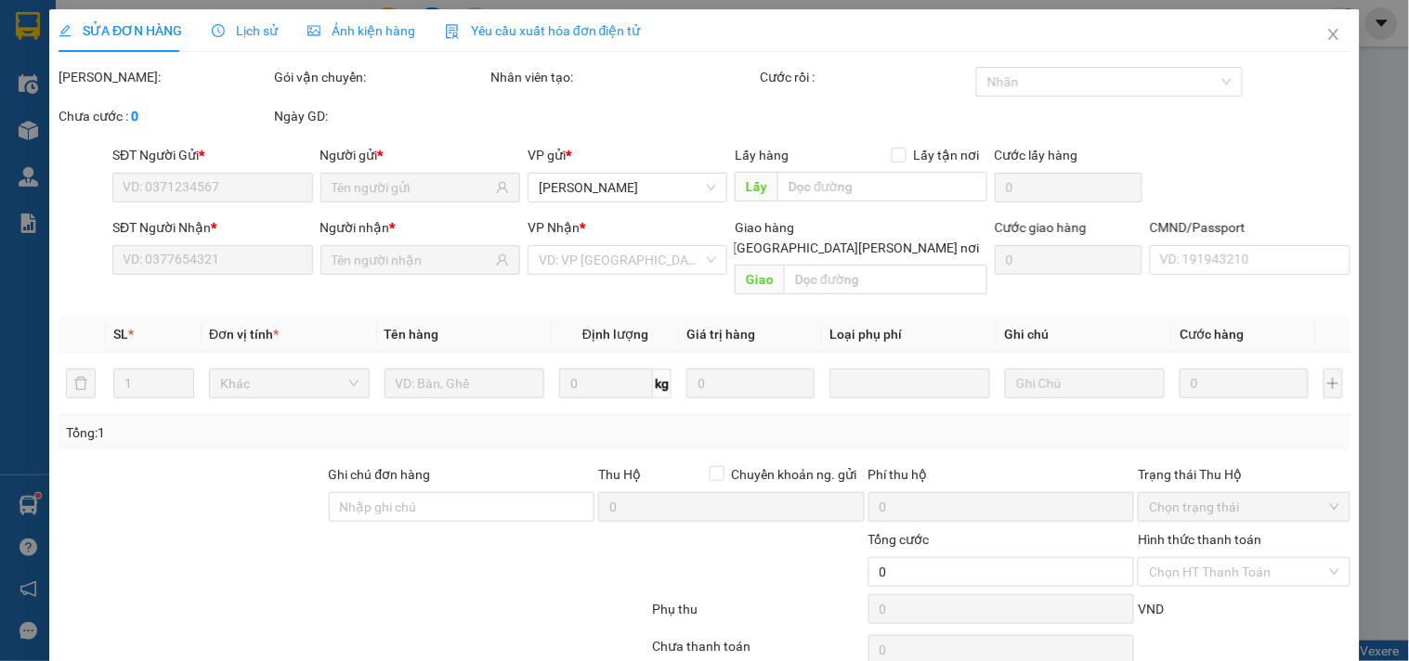
type input "0347006993"
type input "DŨNG"
type input "0903445821"
type input "CỰ"
type input "40.000"
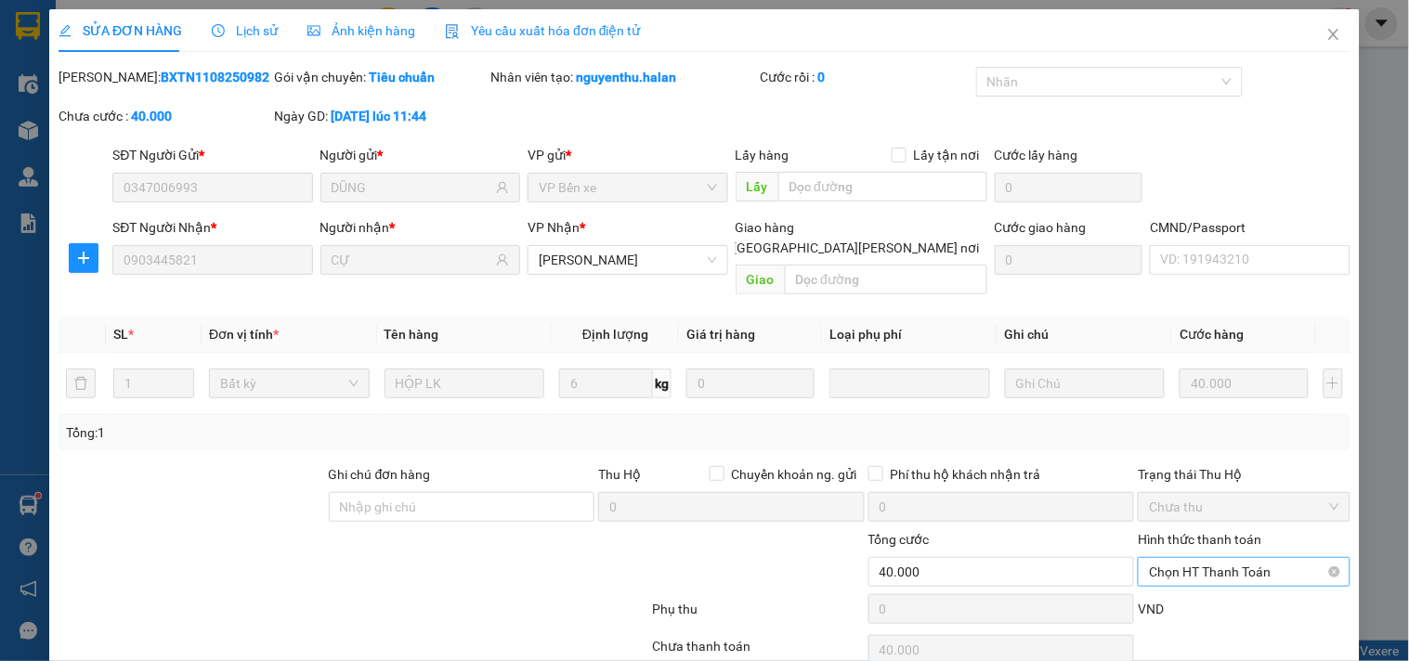
click at [1202, 558] on span "Chọn HT Thanh Toán" at bounding box center [1243, 572] width 189 height 28
drag, startPoint x: 1173, startPoint y: 515, endPoint x: 1164, endPoint y: 522, distance: 11.3
click at [1173, 579] on div "Tại văn phòng" at bounding box center [1233, 589] width 188 height 20
type input "0"
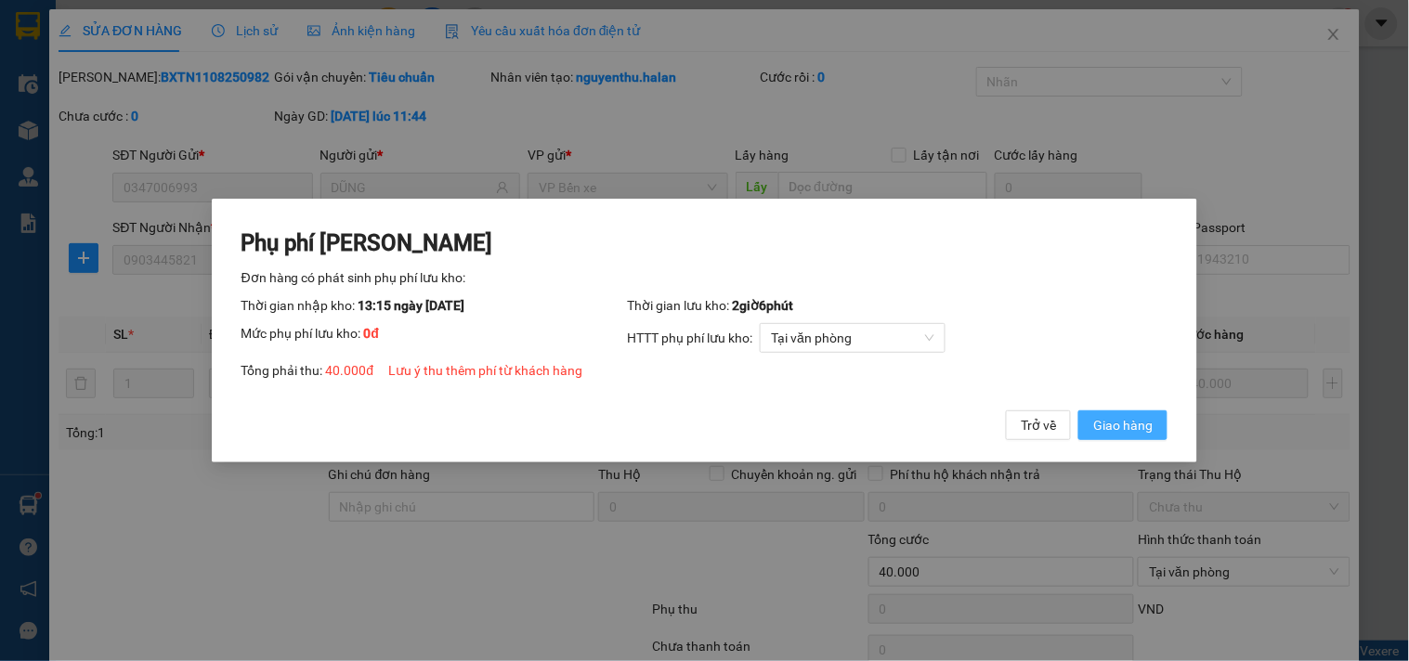
click at [1116, 427] on span "Giao hàng" at bounding box center [1122, 425] width 59 height 20
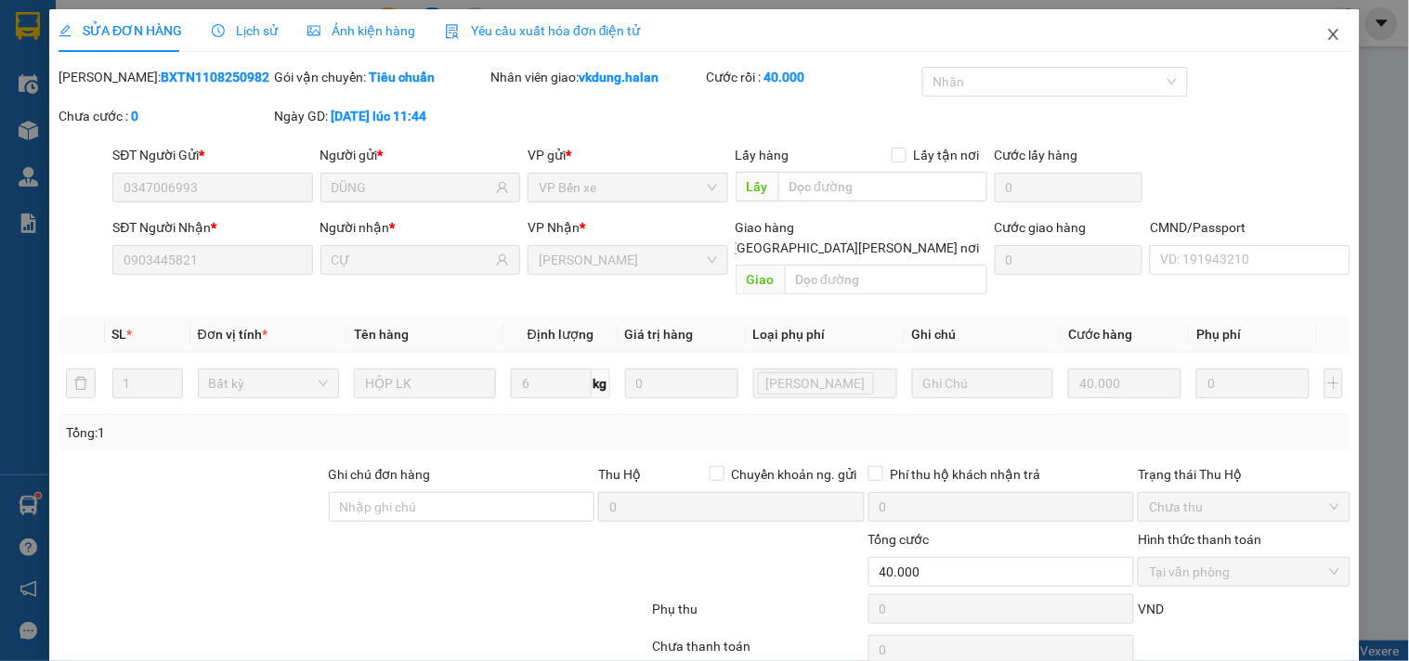
click at [1328, 33] on icon "close" at bounding box center [1333, 34] width 10 height 11
